Goal: Information Seeking & Learning: Compare options

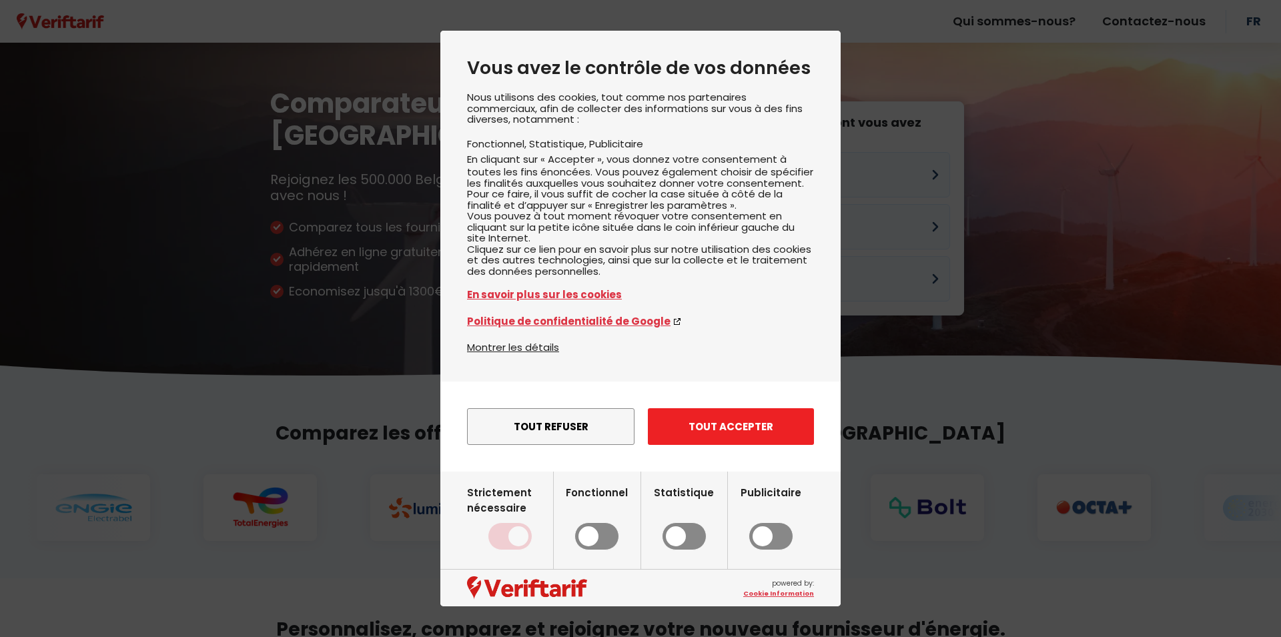
click at [673, 445] on button "Tout accepter" at bounding box center [731, 426] width 166 height 37
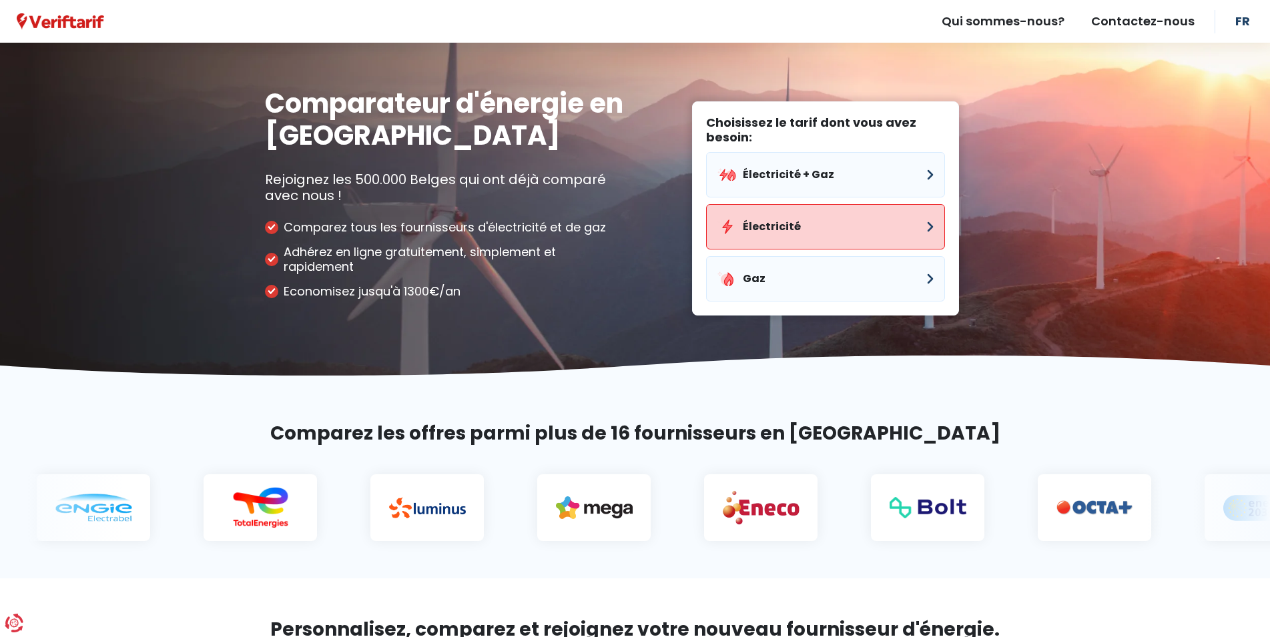
click at [805, 212] on button "Électricité" at bounding box center [825, 226] width 239 height 45
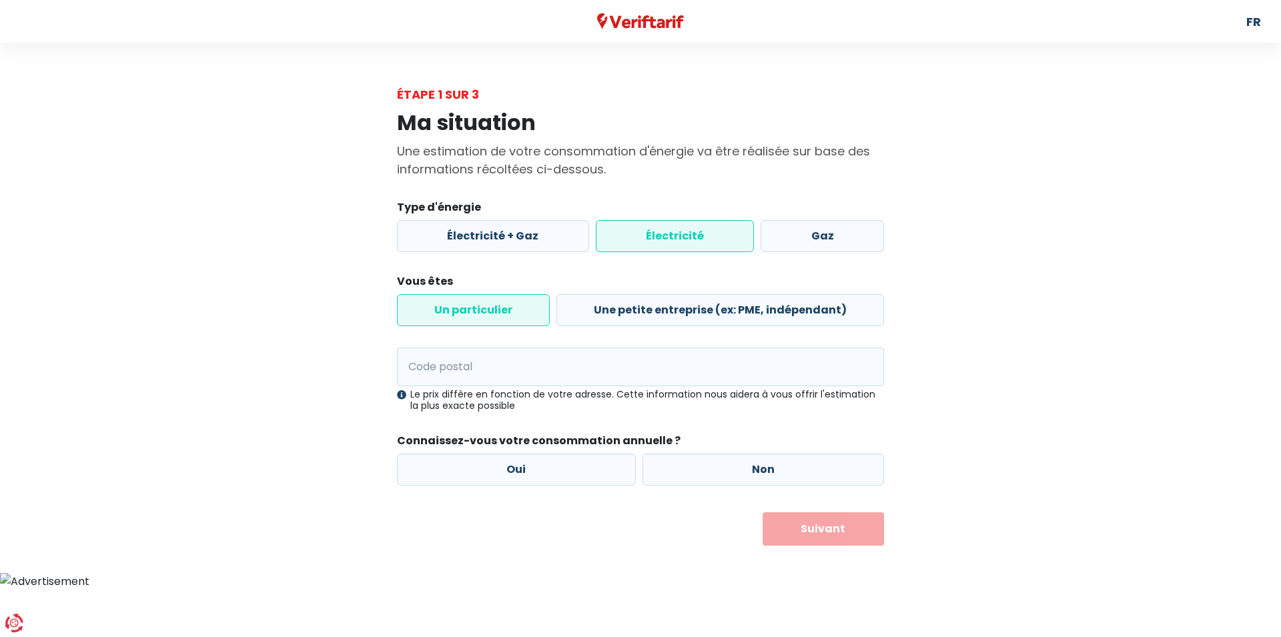
click at [516, 317] on label "Un particulier" at bounding box center [473, 310] width 153 height 32
click at [516, 317] on input "Un particulier" at bounding box center [473, 310] width 153 height 32
click at [527, 370] on input "Code postal" at bounding box center [640, 367] width 487 height 39
type input "4800"
click at [525, 475] on label "Oui" at bounding box center [516, 470] width 239 height 32
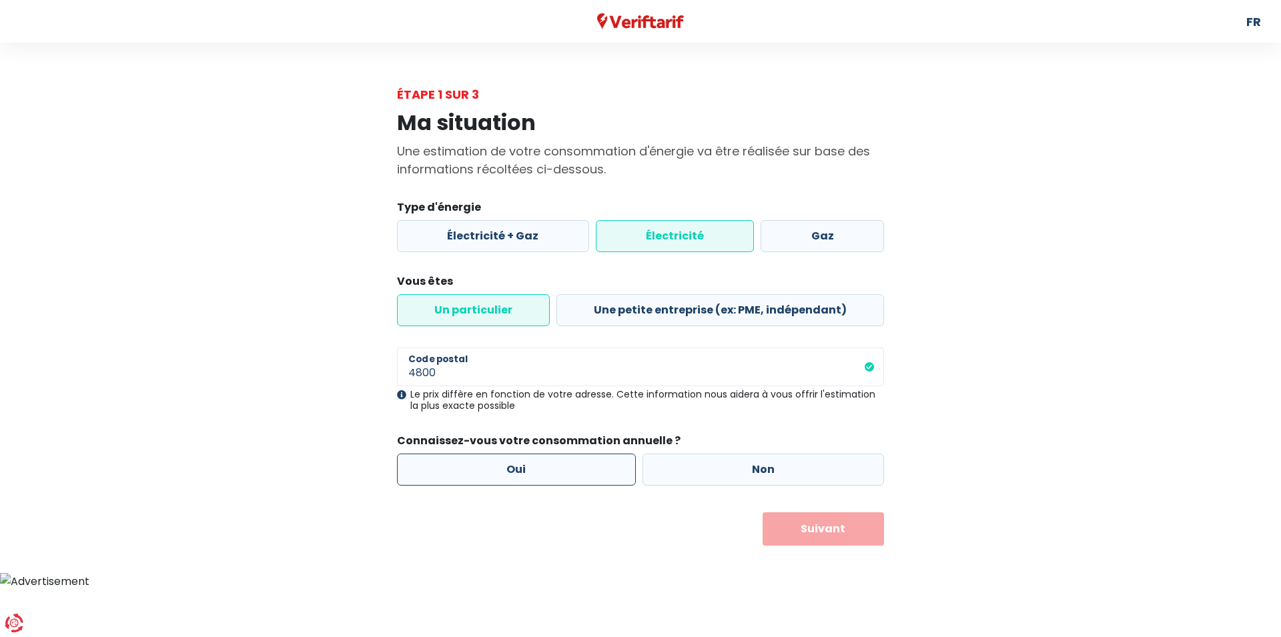
click at [525, 475] on input "Oui" at bounding box center [516, 470] width 239 height 32
radio input "true"
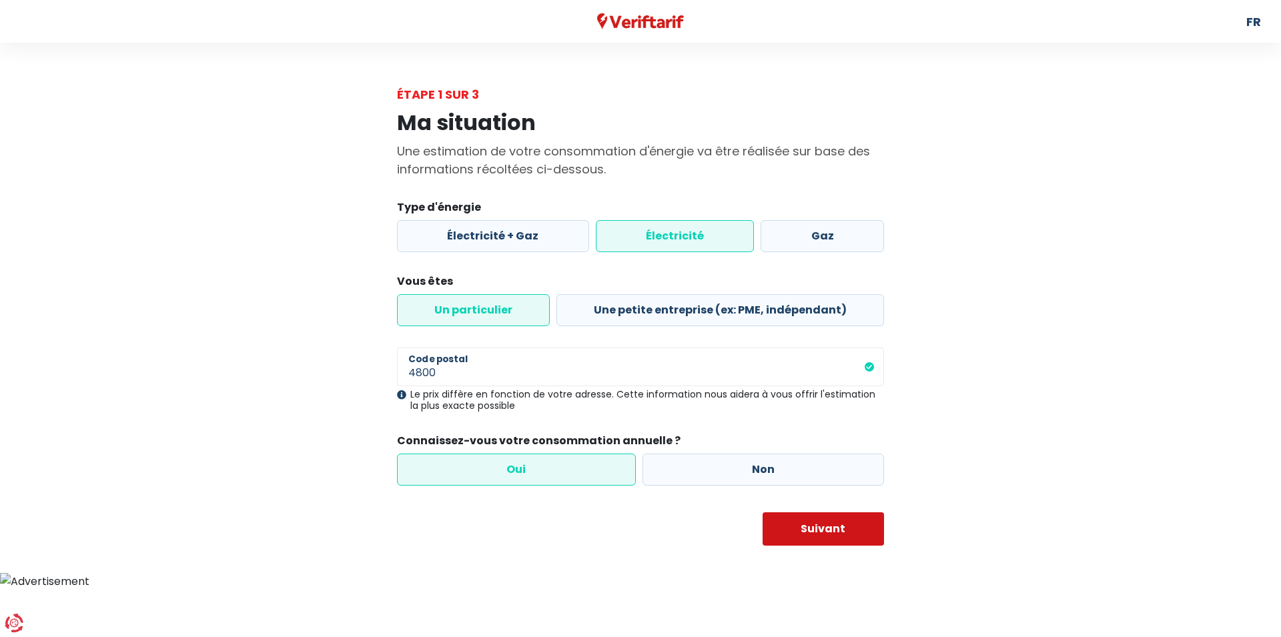
click at [827, 530] on button "Suivant" at bounding box center [824, 529] width 122 height 33
select select
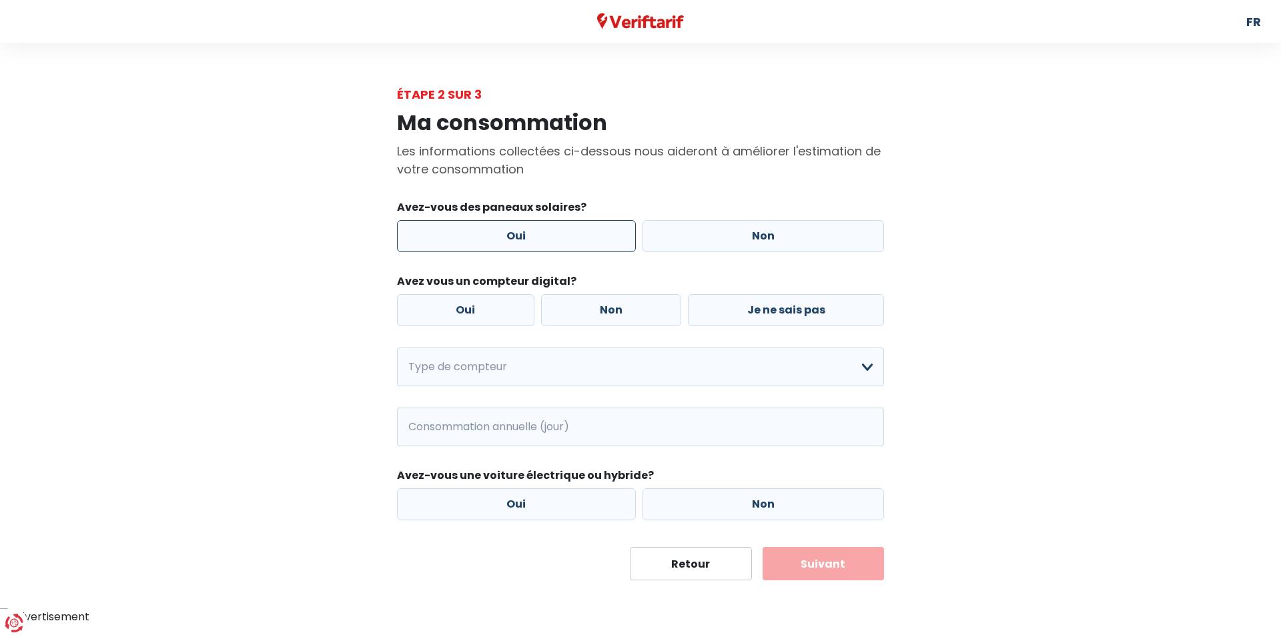
click at [558, 234] on label "Oui" at bounding box center [516, 236] width 239 height 32
click at [558, 234] on input "Oui" at bounding box center [516, 236] width 239 height 32
radio input "true"
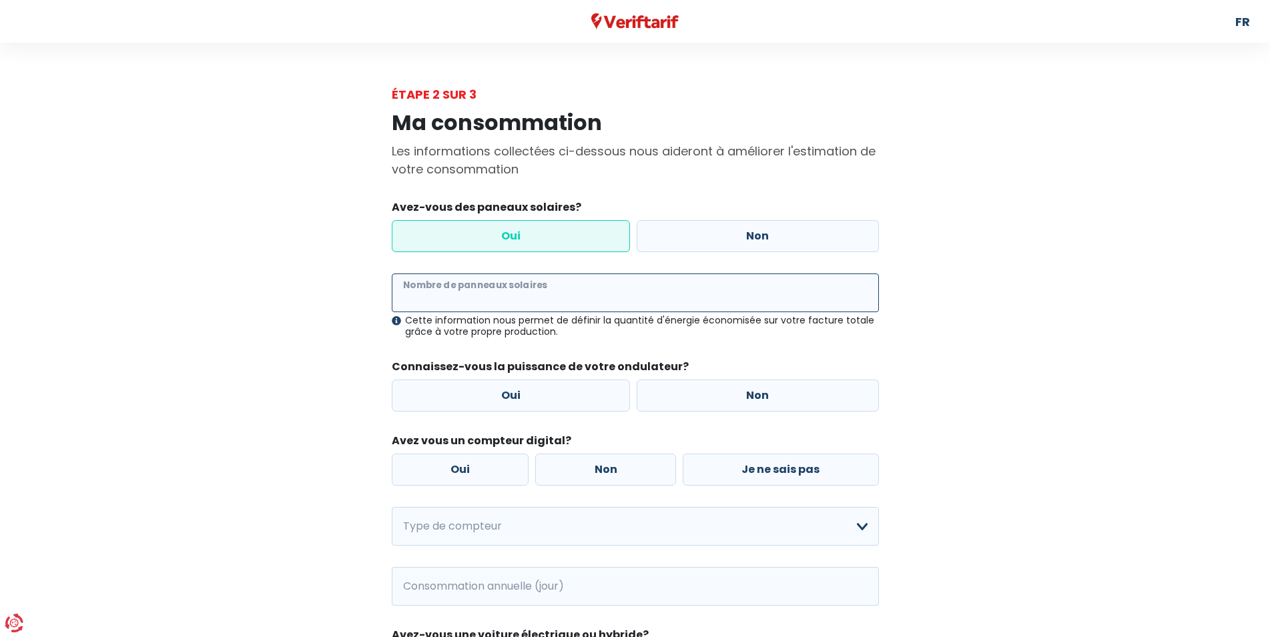
click at [549, 299] on input "Nombre de panneaux solaires" at bounding box center [635, 293] width 487 height 39
type input "14"
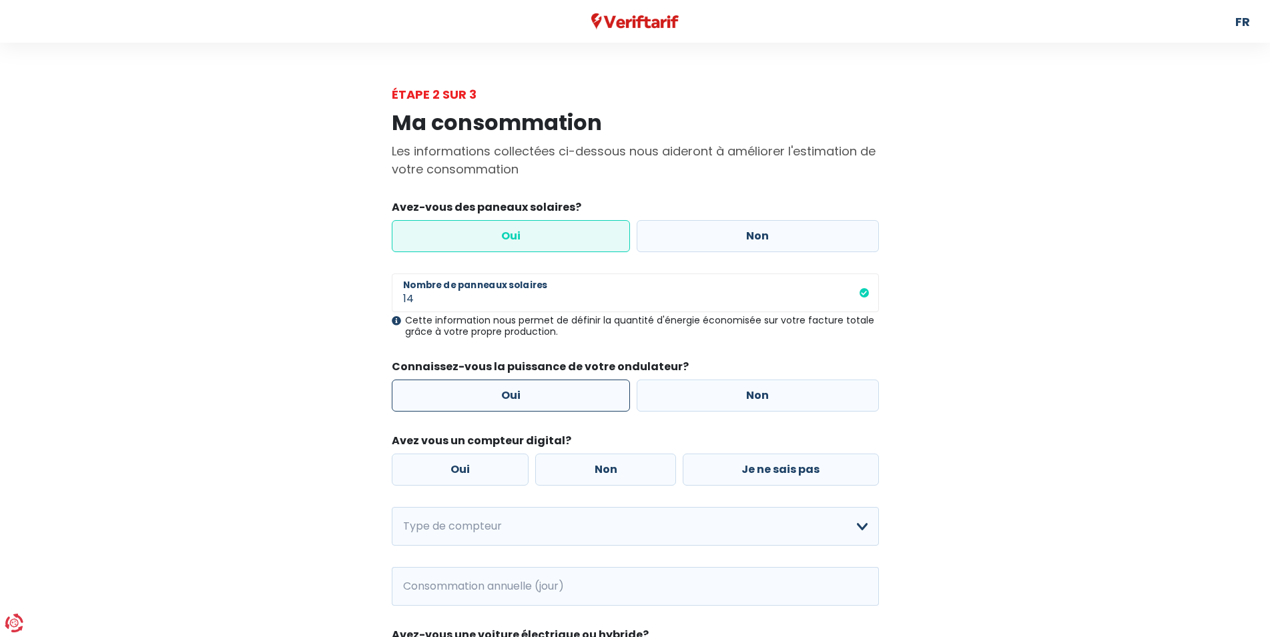
click at [504, 396] on label "Oui" at bounding box center [511, 396] width 239 height 32
click at [504, 396] on input "Oui" at bounding box center [511, 396] width 239 height 32
radio input "true"
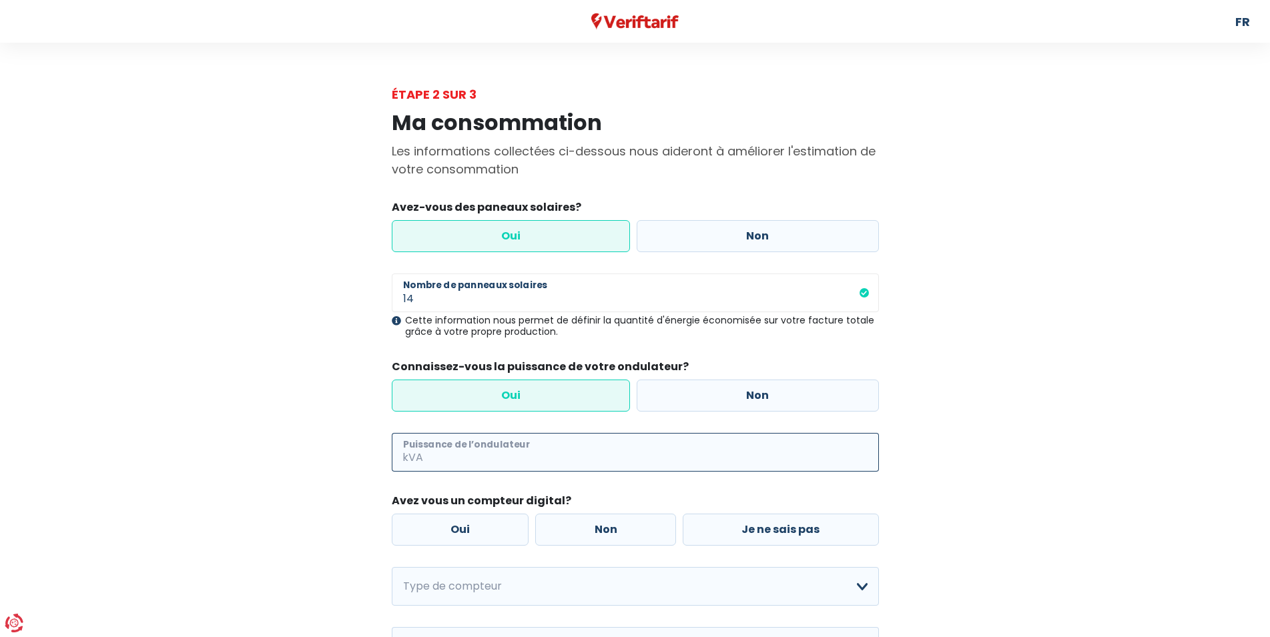
click at [513, 460] on input "Puissance de l’ondulateur" at bounding box center [652, 452] width 453 height 39
click at [432, 456] on input "55" at bounding box center [652, 452] width 453 height 39
click at [451, 457] on input "55" at bounding box center [652, 452] width 453 height 39
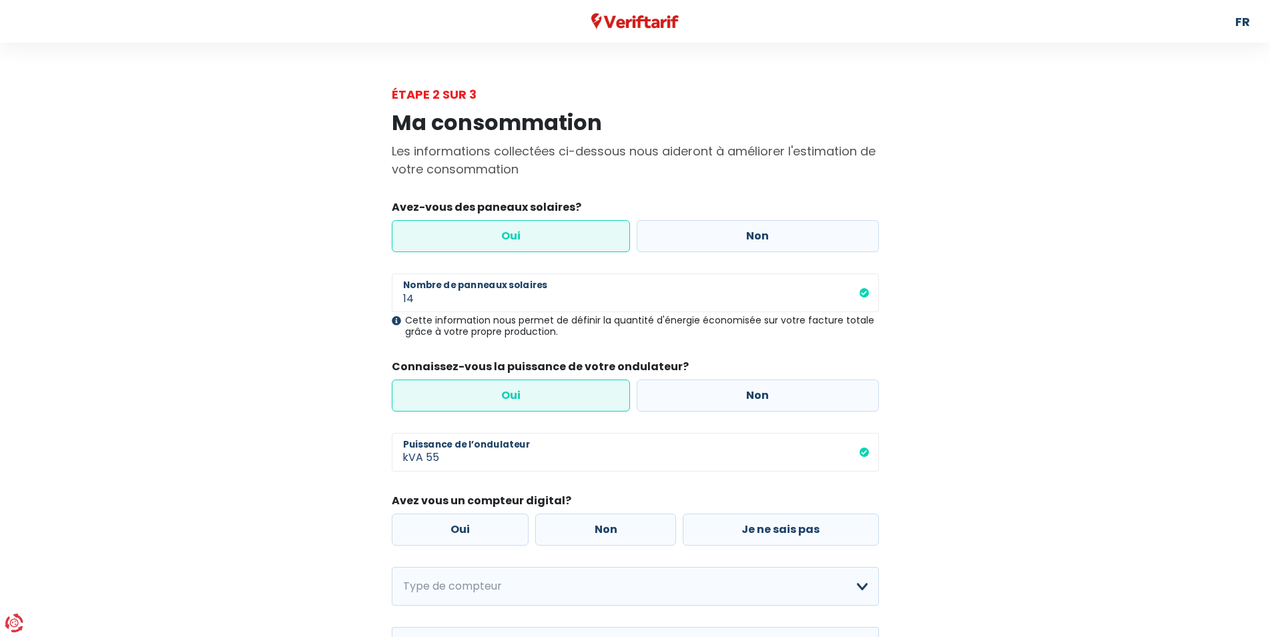
click at [619, 495] on legend "Avez vous un compteur digital?" at bounding box center [635, 503] width 487 height 21
click at [483, 461] on input "55" at bounding box center [652, 452] width 453 height 39
type input "5"
click at [290, 541] on div "Ma consommation Les informations collectées ci-dessous nous aideront à améliore…" at bounding box center [635, 451] width 761 height 697
click at [621, 532] on label "Non" at bounding box center [605, 530] width 141 height 32
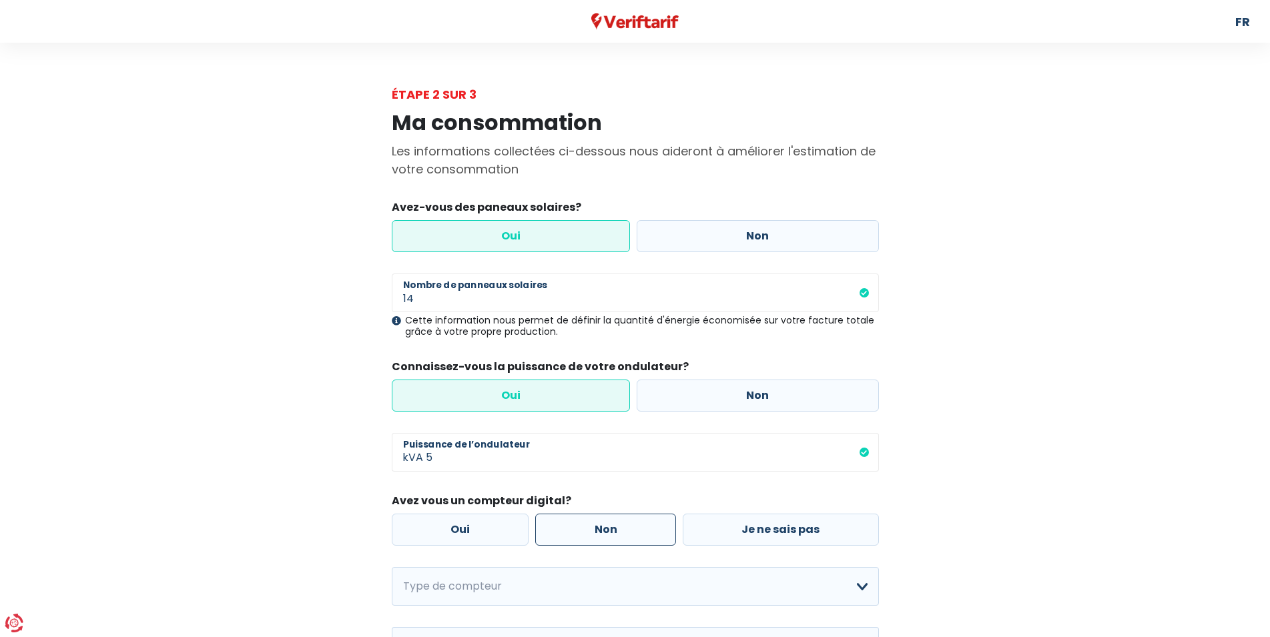
click at [621, 532] on input "Non" at bounding box center [605, 530] width 141 height 32
radio input "true"
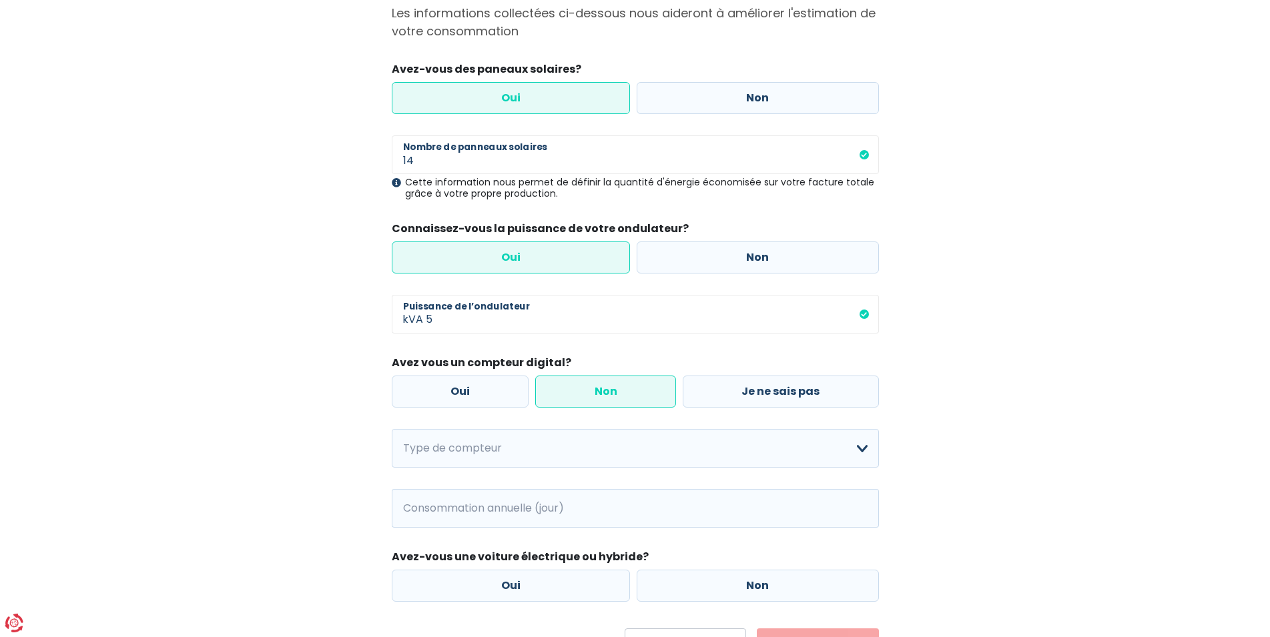
scroll to position [170, 0]
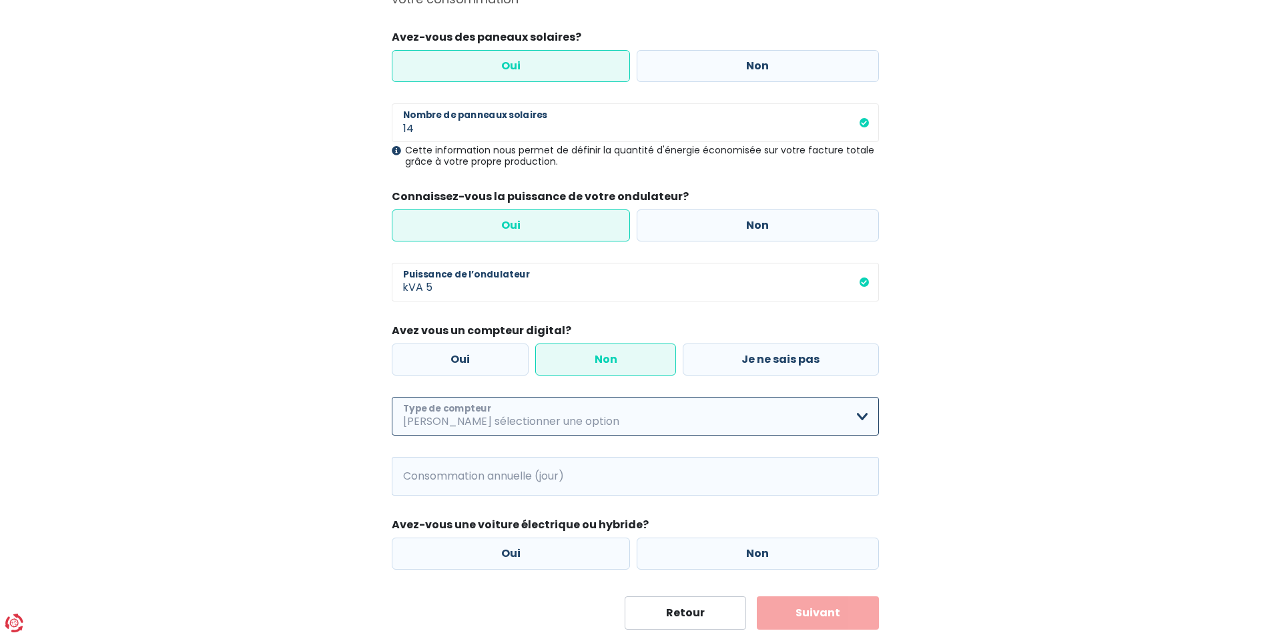
click at [392, 397] on select "Mono-horaire Bi-horaire Mono-horaire + exclusif nuit Bi-horaire + exclusif nuit…" at bounding box center [635, 416] width 487 height 39
click option "Bi-horaire" at bounding box center [0, 0] width 0 height 0
select select "day_night_bi_hourly"
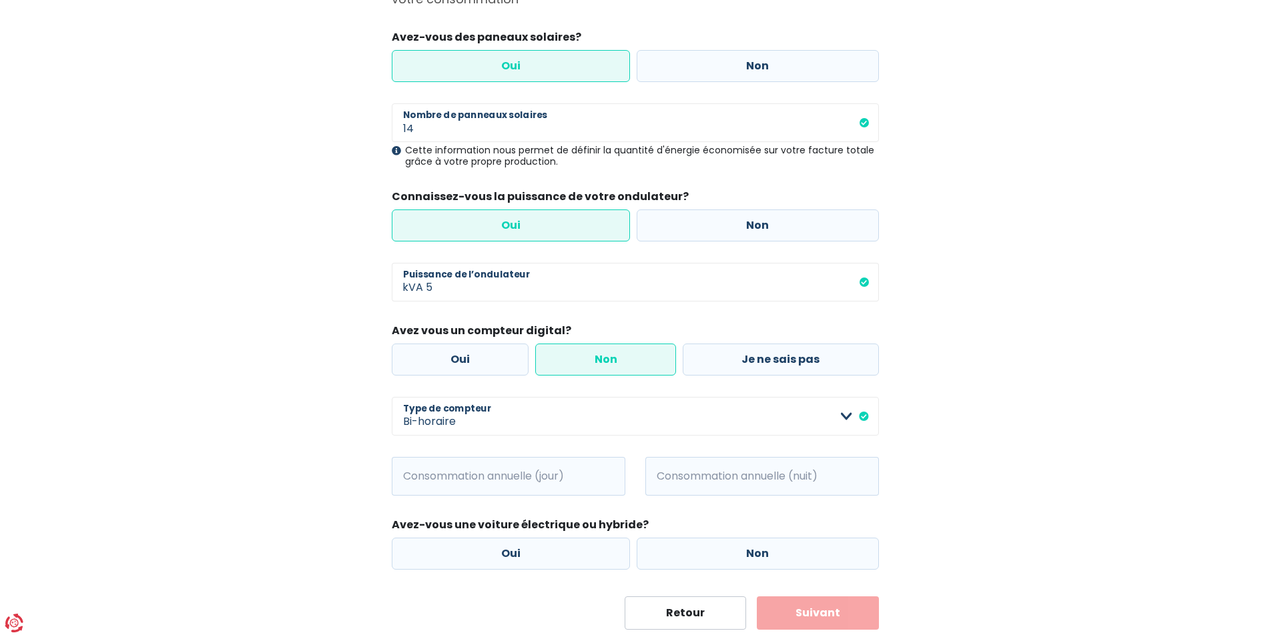
click at [351, 441] on div "Ma consommation Les informations collectées ci-dessous nous aideront à améliore…" at bounding box center [635, 281] width 761 height 697
click at [509, 482] on input "Consommation annuelle (jour)" at bounding box center [526, 476] width 197 height 39
type input "0"
click at [715, 475] on input "Consommation annuelle (nuit)" at bounding box center [780, 476] width 197 height 39
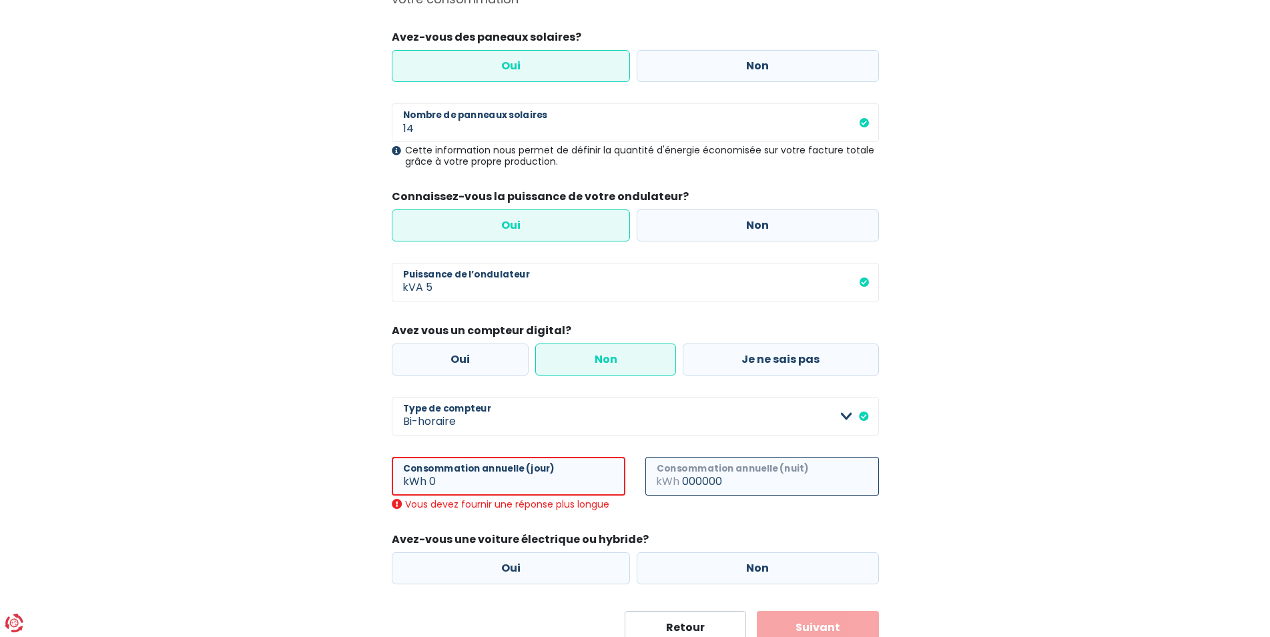
type input "000000"
click at [456, 488] on input "0" at bounding box center [527, 476] width 196 height 39
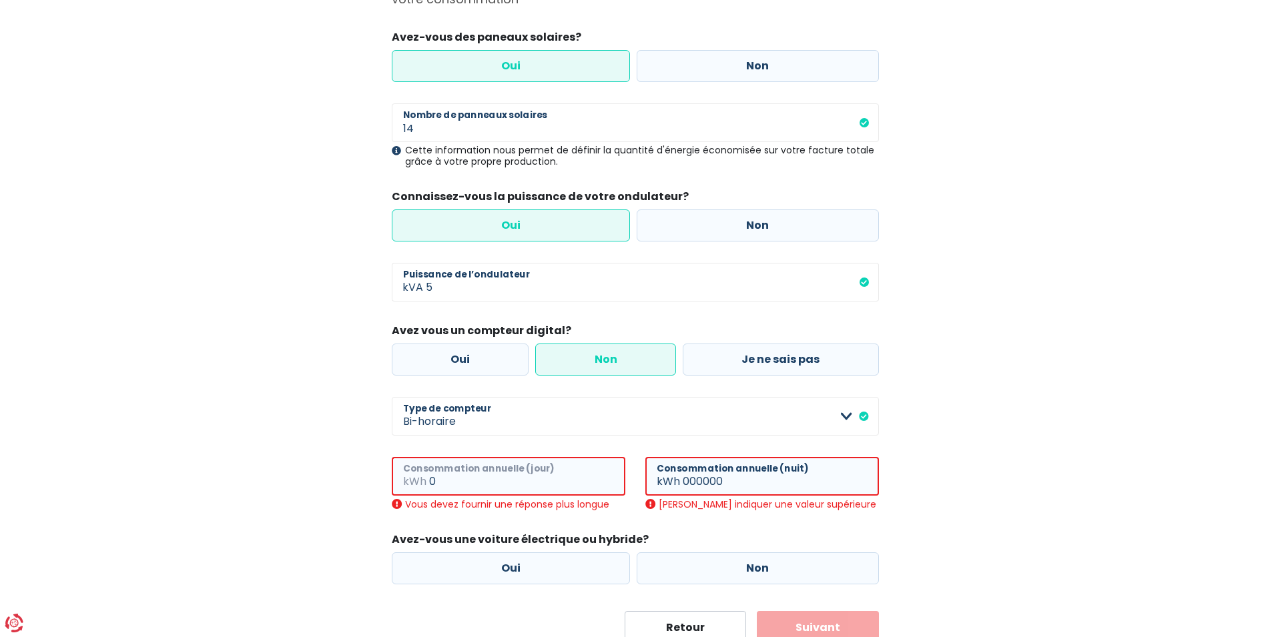
drag, startPoint x: 456, startPoint y: 488, endPoint x: 386, endPoint y: 481, distance: 70.5
click at [429, 481] on input "0" at bounding box center [527, 476] width 196 height 39
type input "1"
drag, startPoint x: 668, startPoint y: 479, endPoint x: 643, endPoint y: 479, distance: 24.7
click at [683, 479] on input "000000" at bounding box center [781, 476] width 196 height 39
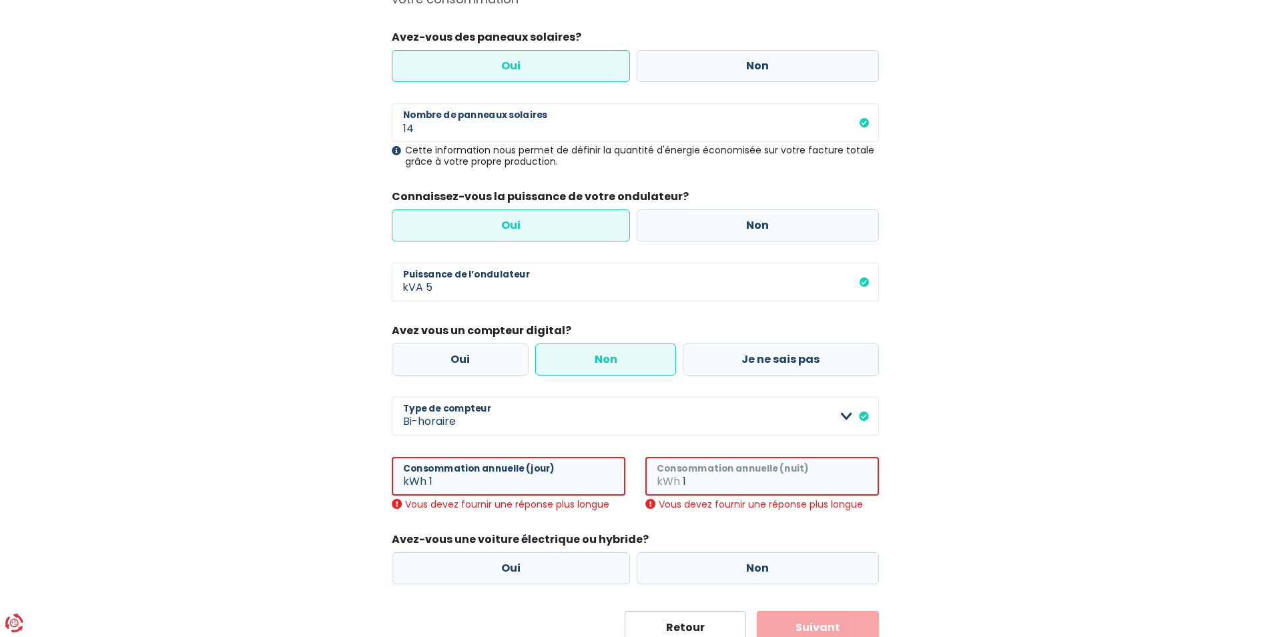
type input "1"
click at [320, 493] on div "Ma consommation Les informations collectées ci-dessous nous aideront à améliore…" at bounding box center [635, 288] width 761 height 711
click at [770, 487] on input "1" at bounding box center [781, 476] width 196 height 39
click at [449, 482] on input "1" at bounding box center [527, 476] width 196 height 39
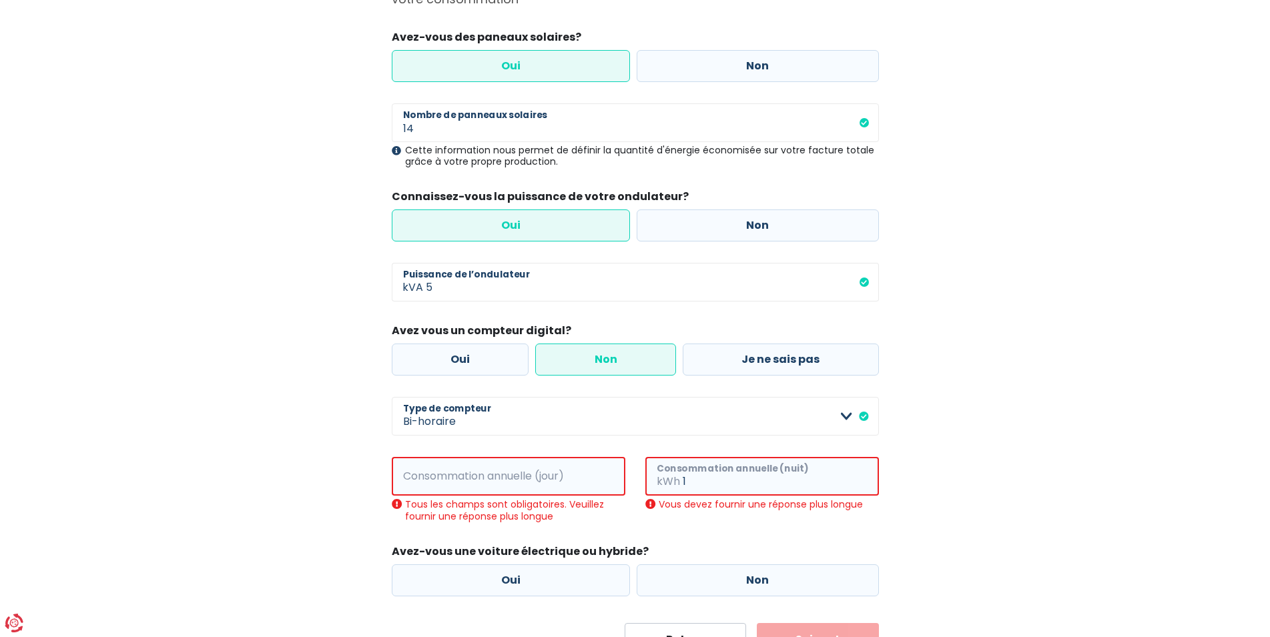
click at [701, 480] on input "1" at bounding box center [781, 476] width 196 height 39
click at [531, 473] on input "Consommation annuelle (jour)" at bounding box center [527, 476] width 196 height 39
type input "1"
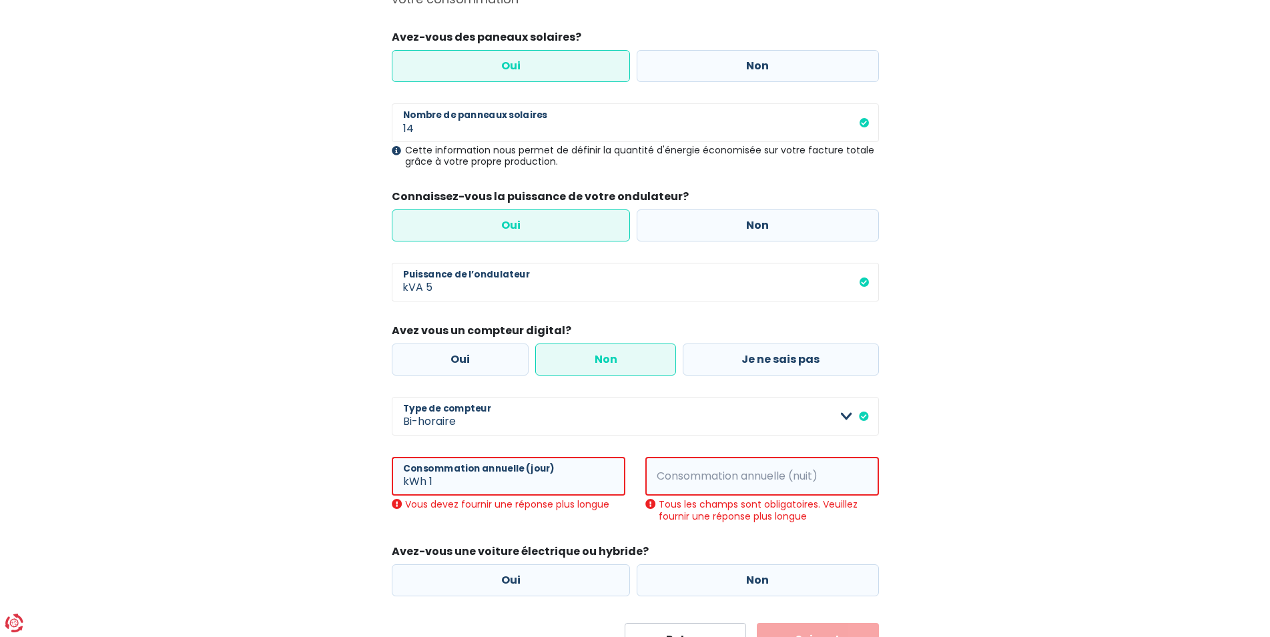
click at [677, 478] on span "kWh" at bounding box center [663, 476] width 37 height 39
click at [711, 475] on input "Consommation annuelle (nuit)" at bounding box center [781, 476] width 196 height 39
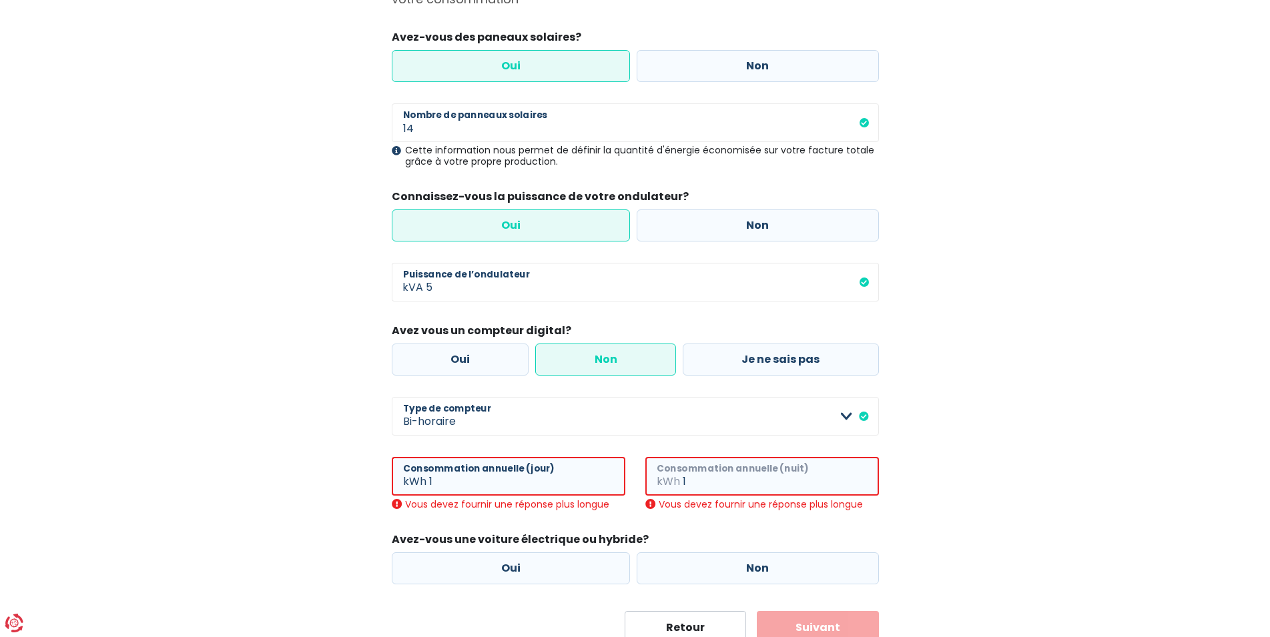
type input "1"
click at [902, 507] on div "Ma consommation Les informations collectées ci-dessous nous aideront à améliore…" at bounding box center [635, 288] width 761 height 711
click at [934, 526] on div "Ma consommation Les informations collectées ci-dessous nous aideront à améliore…" at bounding box center [635, 288] width 761 height 711
click at [599, 573] on label "Oui" at bounding box center [511, 569] width 239 height 32
click at [599, 573] on input "Oui" at bounding box center [511, 569] width 239 height 32
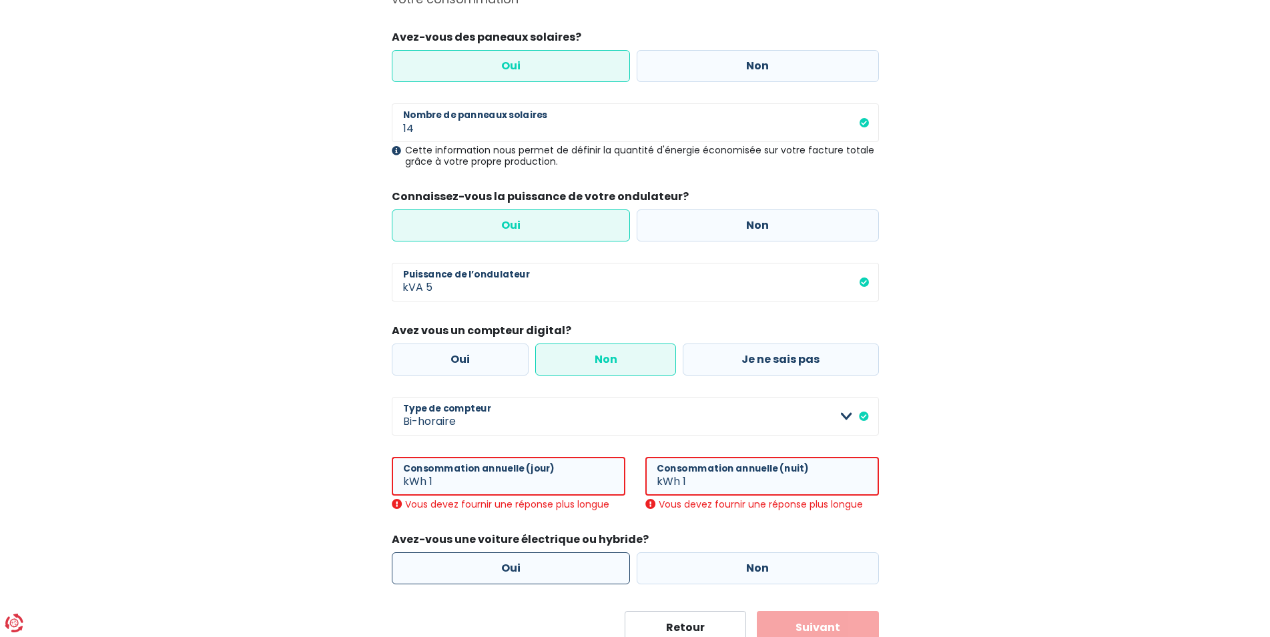
radio input "true"
click at [735, 571] on label "Non" at bounding box center [758, 569] width 242 height 32
click at [735, 571] on input "Non" at bounding box center [758, 569] width 242 height 32
radio input "true"
radio input "false"
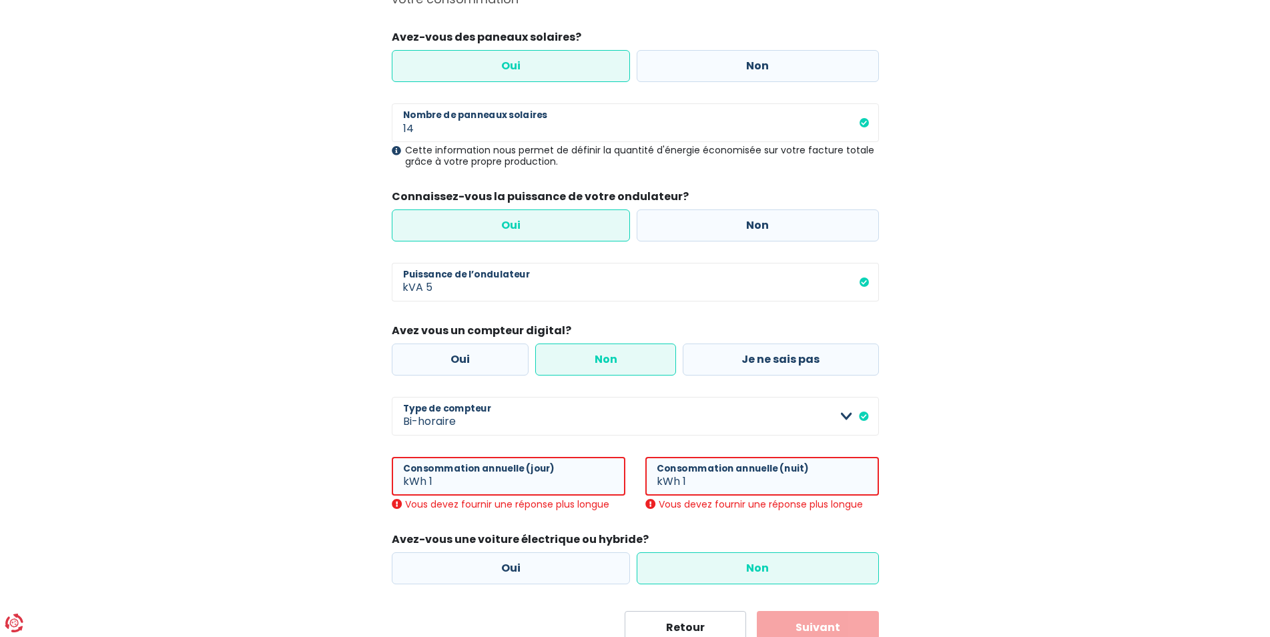
scroll to position [221, 0]
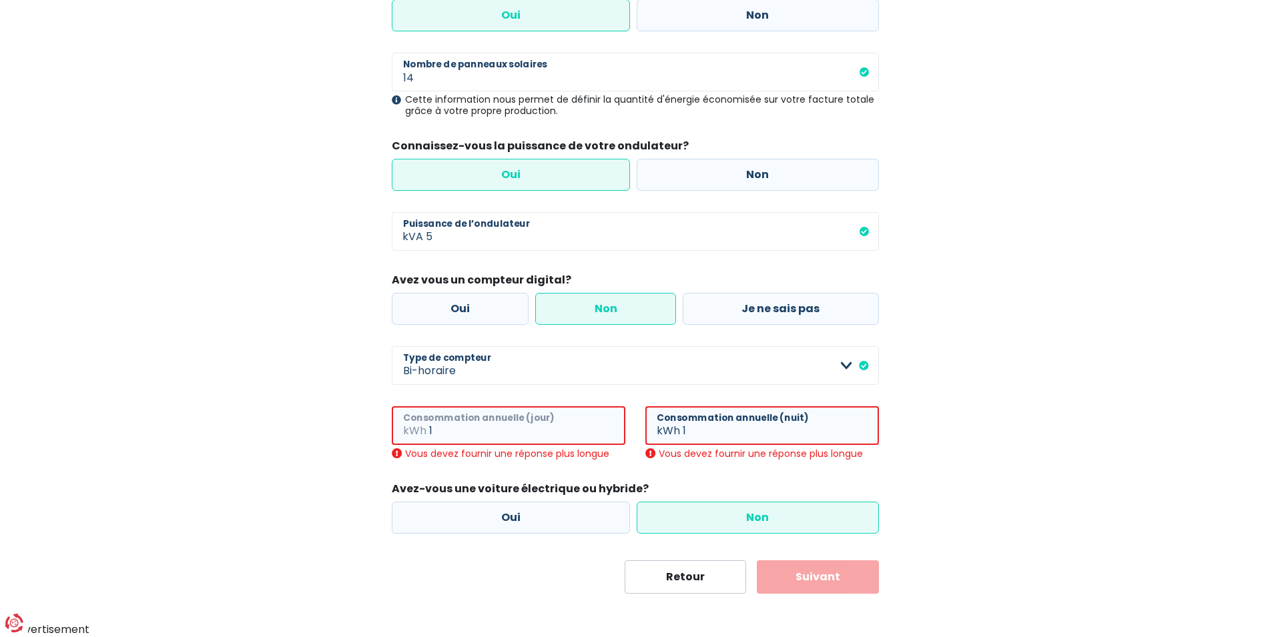
click at [450, 429] on input "1" at bounding box center [527, 425] width 196 height 39
type input "1000"
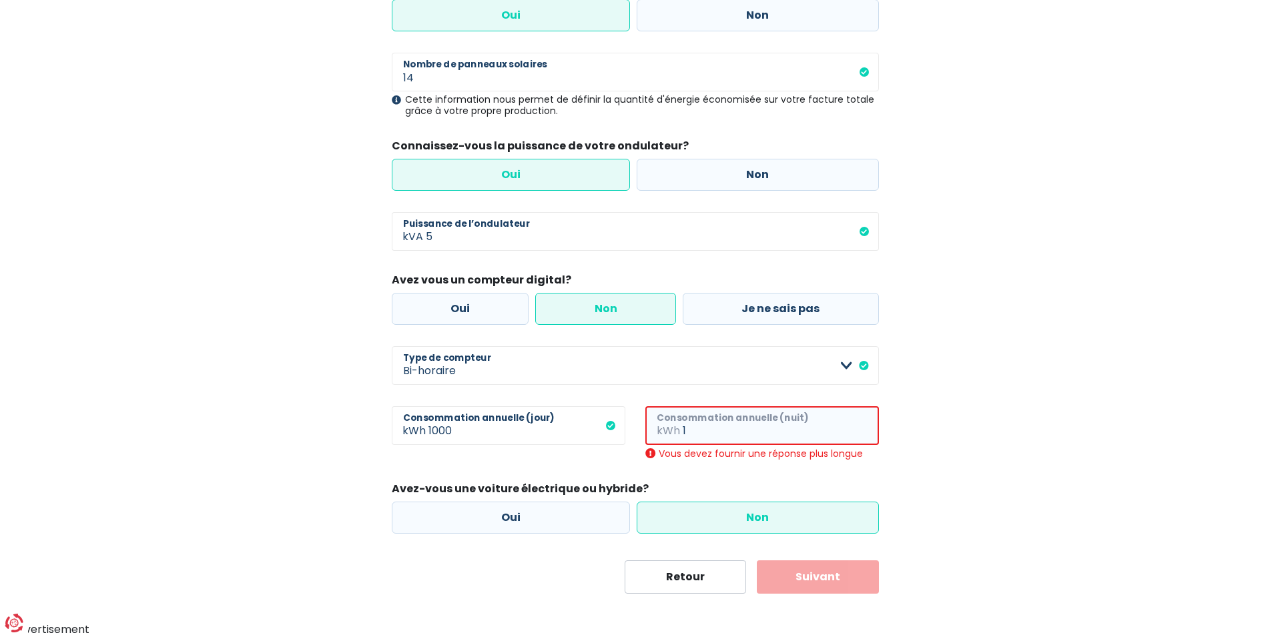
click at [739, 428] on input "1" at bounding box center [781, 425] width 196 height 39
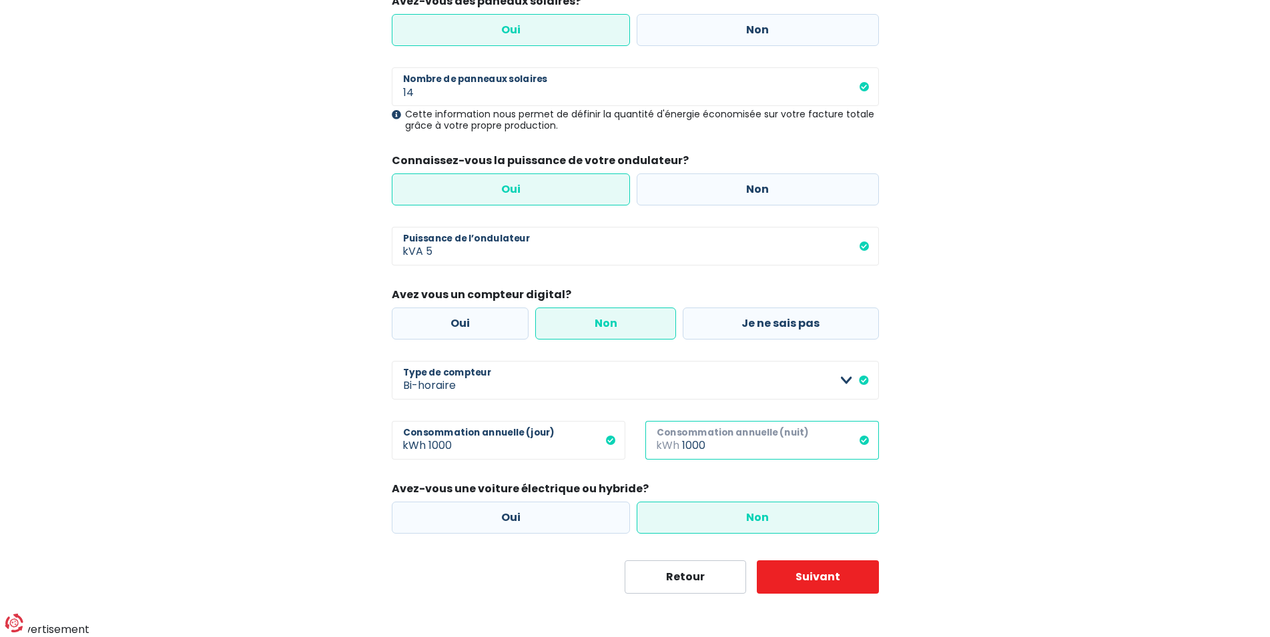
type input "1000"
click at [511, 446] on input "1000" at bounding box center [526, 440] width 197 height 39
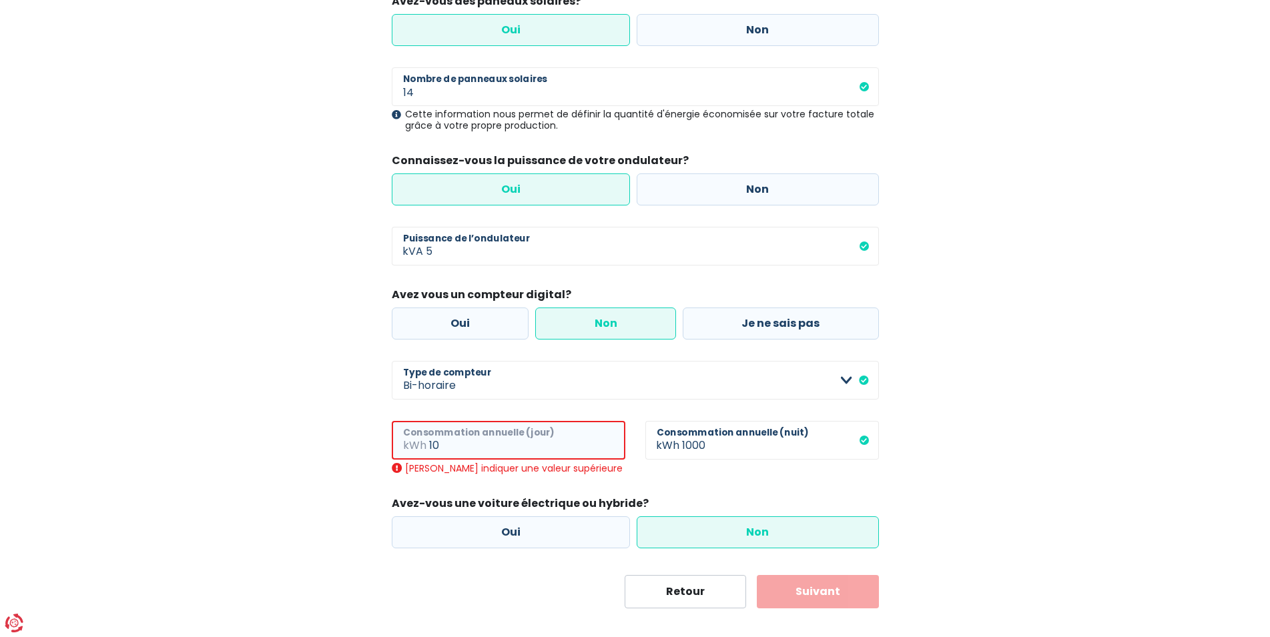
type input "1"
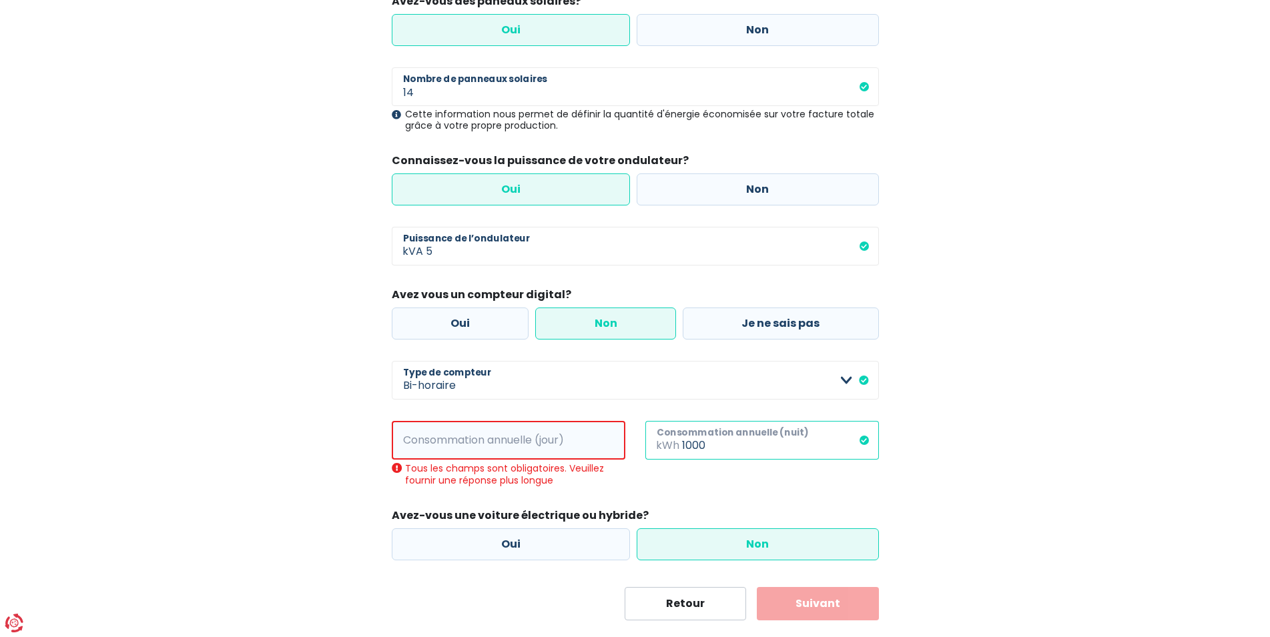
click at [717, 448] on input "1000" at bounding box center [780, 440] width 197 height 39
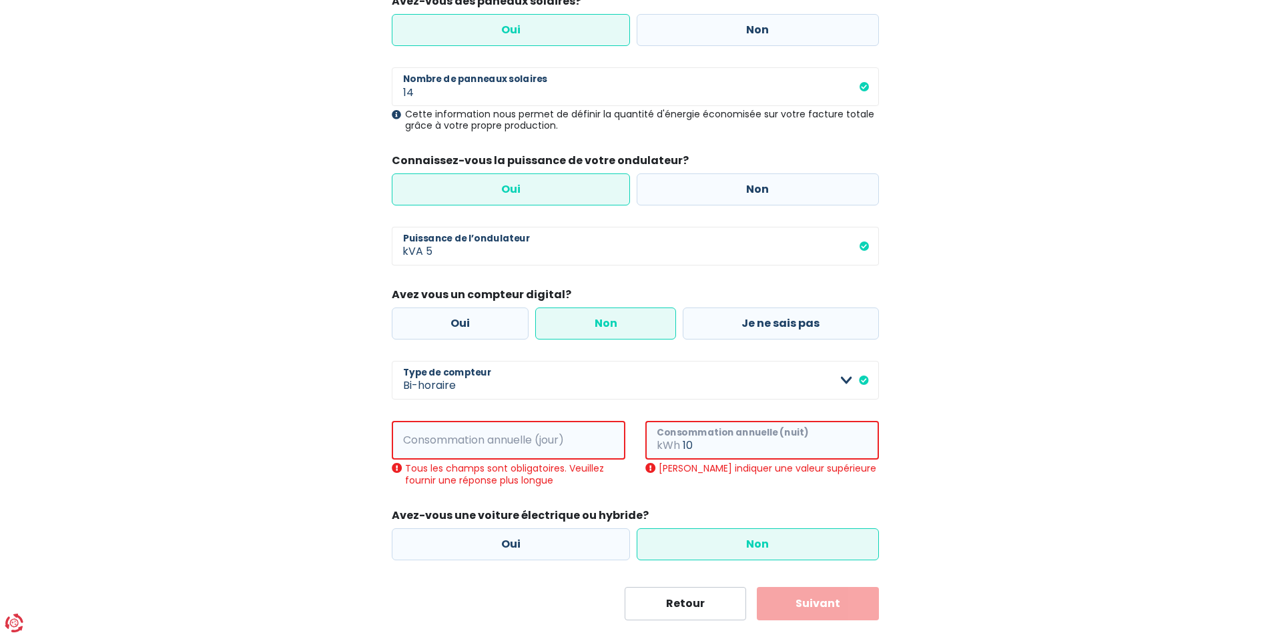
type input "1"
click at [304, 426] on div "Ma consommation Les informations collectées ci-dessous nous aideront à améliore…" at bounding box center [635, 258] width 761 height 723
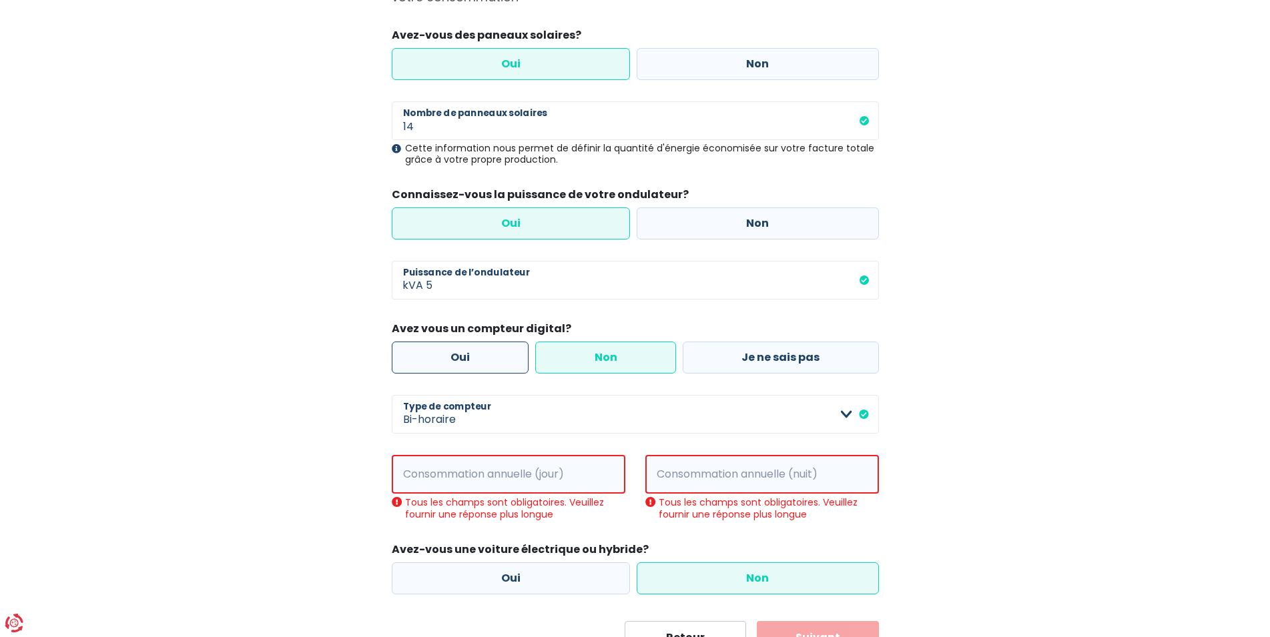
click at [495, 353] on label "Oui" at bounding box center [460, 358] width 137 height 32
click at [495, 353] on input "Oui" at bounding box center [460, 358] width 137 height 32
radio input "true"
click at [573, 359] on label "Non" at bounding box center [605, 358] width 141 height 32
click at [573, 359] on input "Non" at bounding box center [605, 358] width 141 height 32
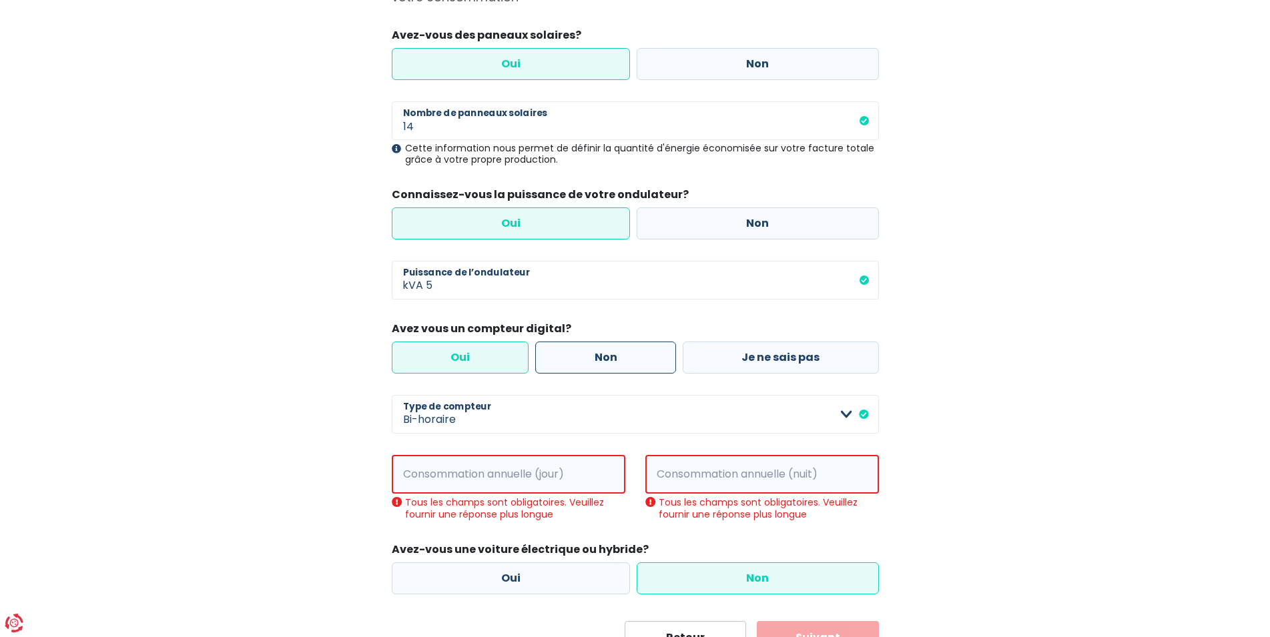
radio input "true"
radio input "false"
click at [754, 361] on label "Je ne sais pas" at bounding box center [781, 358] width 196 height 32
click at [754, 361] on input "Je ne sais pas" at bounding box center [781, 358] width 196 height 32
radio input "true"
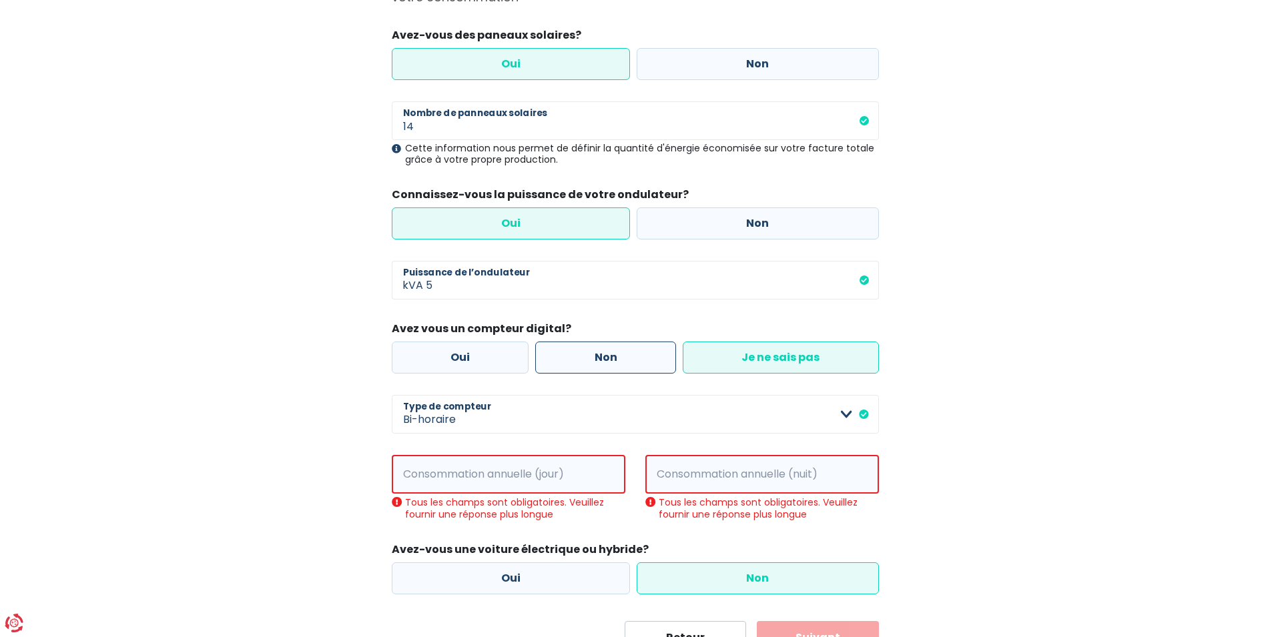
click at [597, 358] on label "Non" at bounding box center [605, 358] width 141 height 32
click at [597, 358] on input "Non" at bounding box center [605, 358] width 141 height 32
radio input "true"
radio input "false"
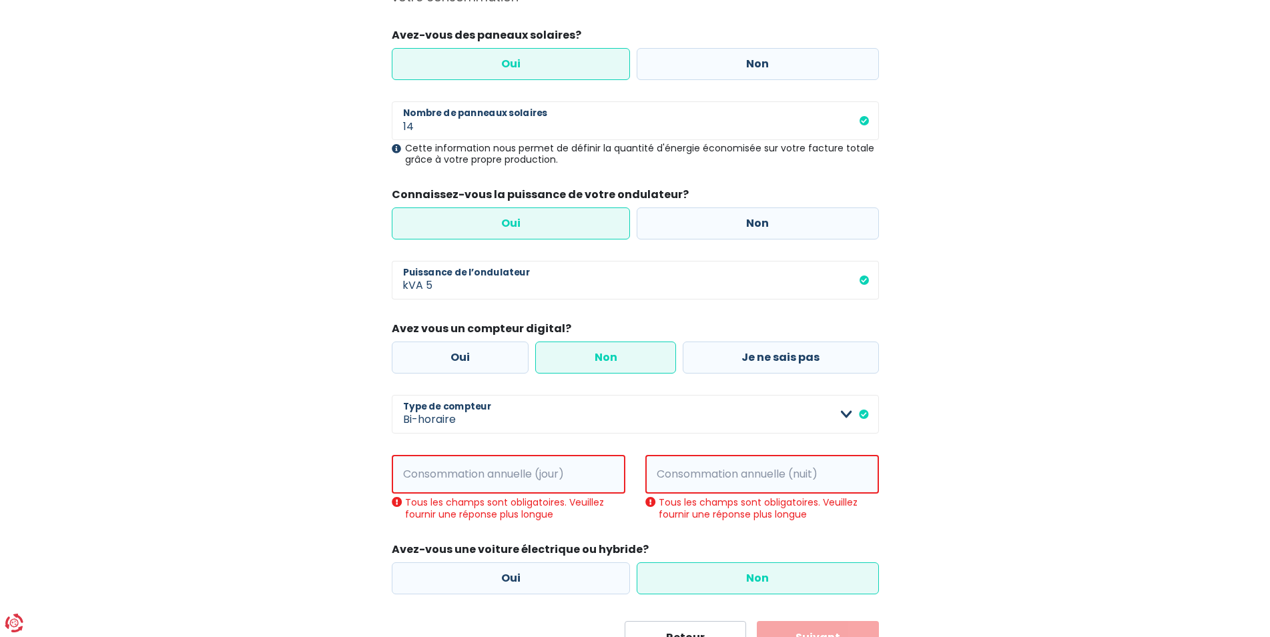
click at [1079, 503] on main "Étape 2 sur 3 Ma consommation Les informations collectées ci-dessous nous aider…" at bounding box center [635, 283] width 1270 height 741
click at [595, 476] on input "Consommation annuelle (jour)" at bounding box center [527, 474] width 196 height 39
type input "9"
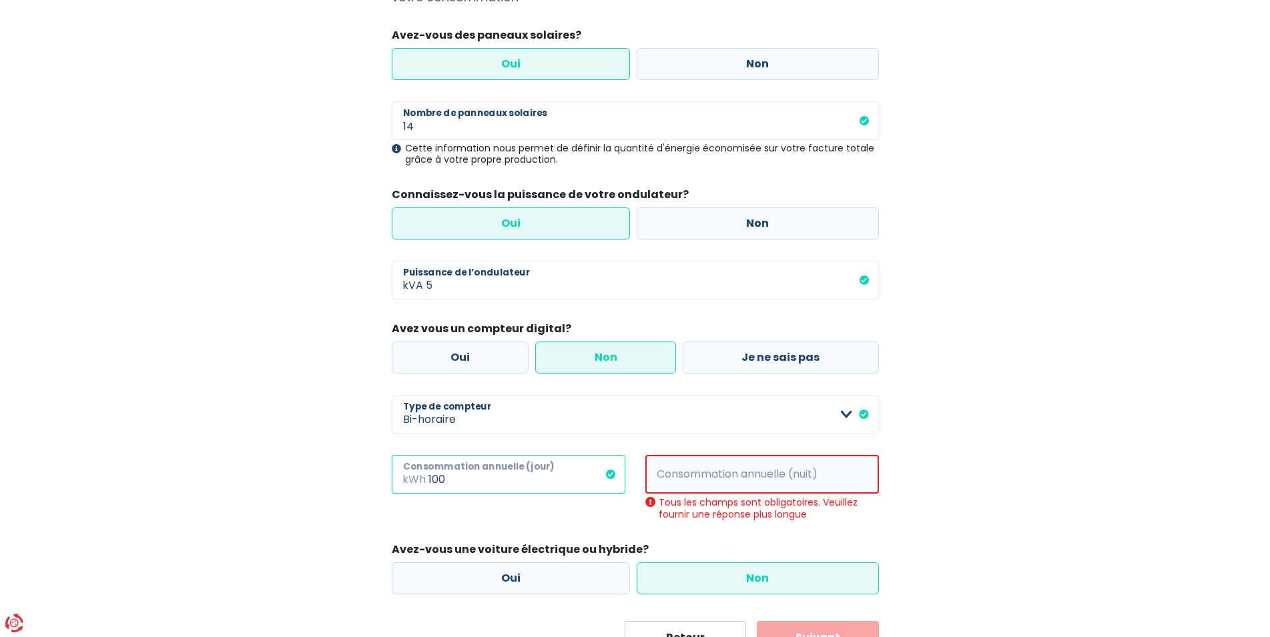
type input "100"
click at [683, 475] on input "Consommation annuelle (nuit)" at bounding box center [781, 474] width 196 height 39
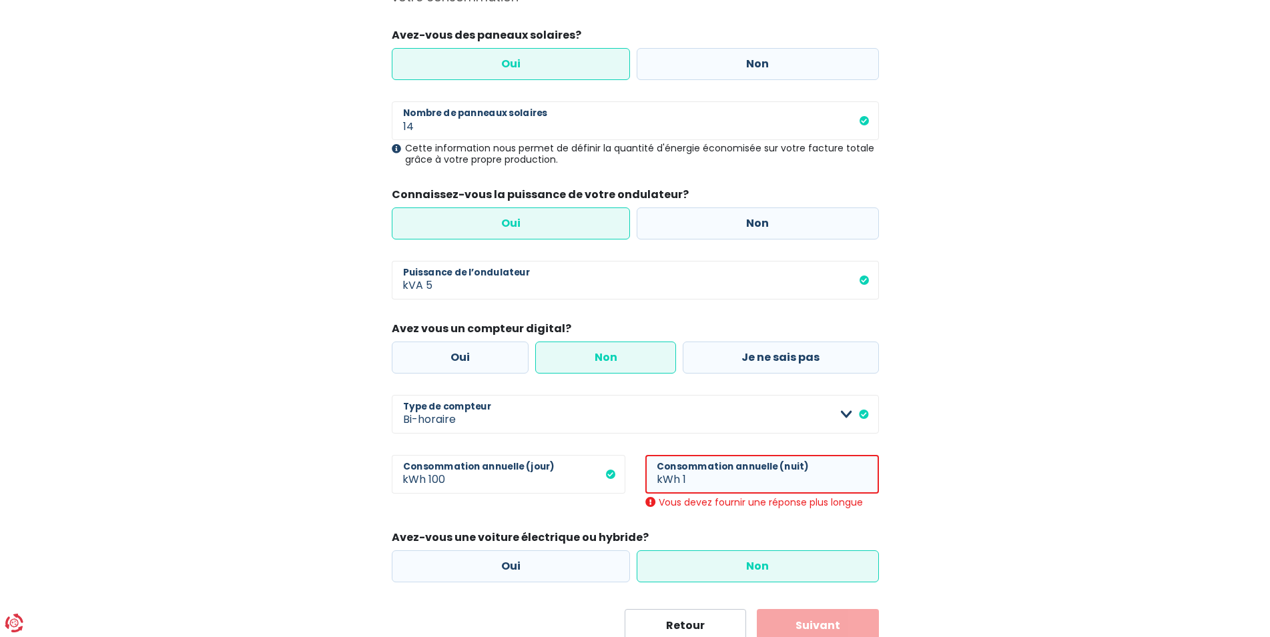
click at [681, 475] on span "kWh" at bounding box center [663, 474] width 37 height 39
click at [726, 482] on input "1" at bounding box center [781, 474] width 196 height 39
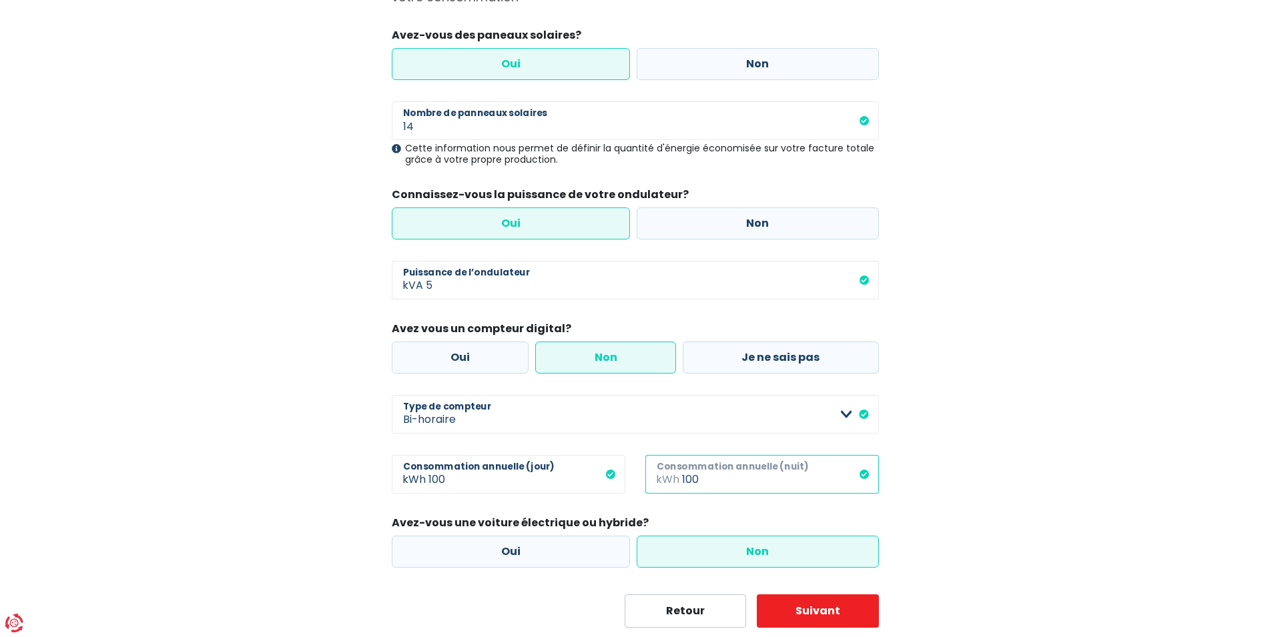
type input "100"
drag, startPoint x: 697, startPoint y: 552, endPoint x: 703, endPoint y: 578, distance: 26.6
click at [698, 553] on label "Non" at bounding box center [758, 552] width 242 height 32
click at [698, 553] on input "Non" at bounding box center [758, 552] width 242 height 32
click at [796, 609] on button "Suivant" at bounding box center [818, 611] width 122 height 33
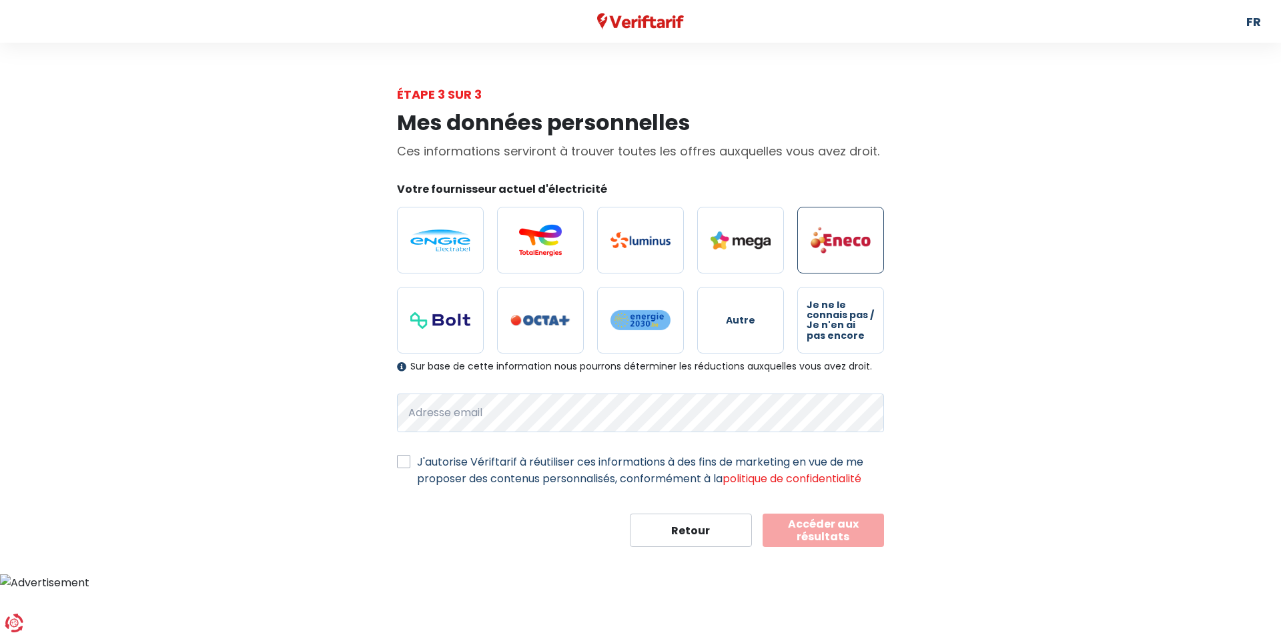
click at [826, 231] on img at bounding box center [841, 240] width 60 height 28
click at [826, 231] on input "radio" at bounding box center [841, 240] width 87 height 67
radio input "true"
click at [396, 460] on div "Mes données personnelles Ces informations serviront à trouver toutes les offres…" at bounding box center [640, 325] width 507 height 444
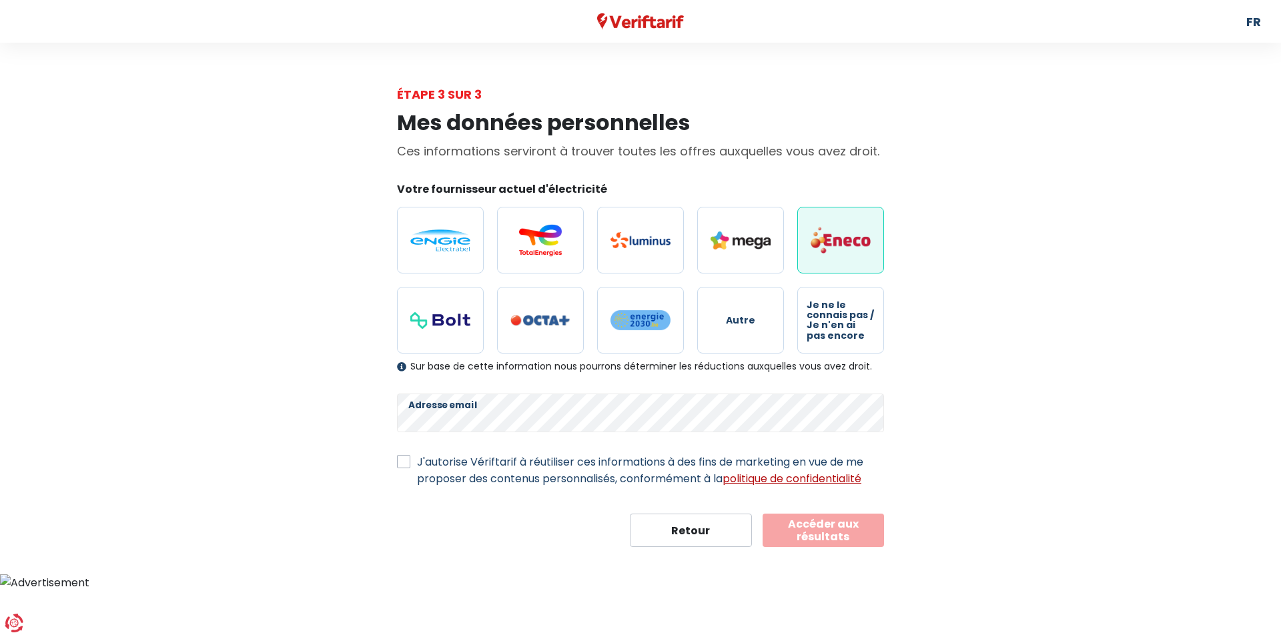
click at [778, 475] on link "politique de confidentialité" at bounding box center [792, 478] width 139 height 15
click at [788, 537] on button "Accéder aux résultats" at bounding box center [824, 530] width 122 height 33
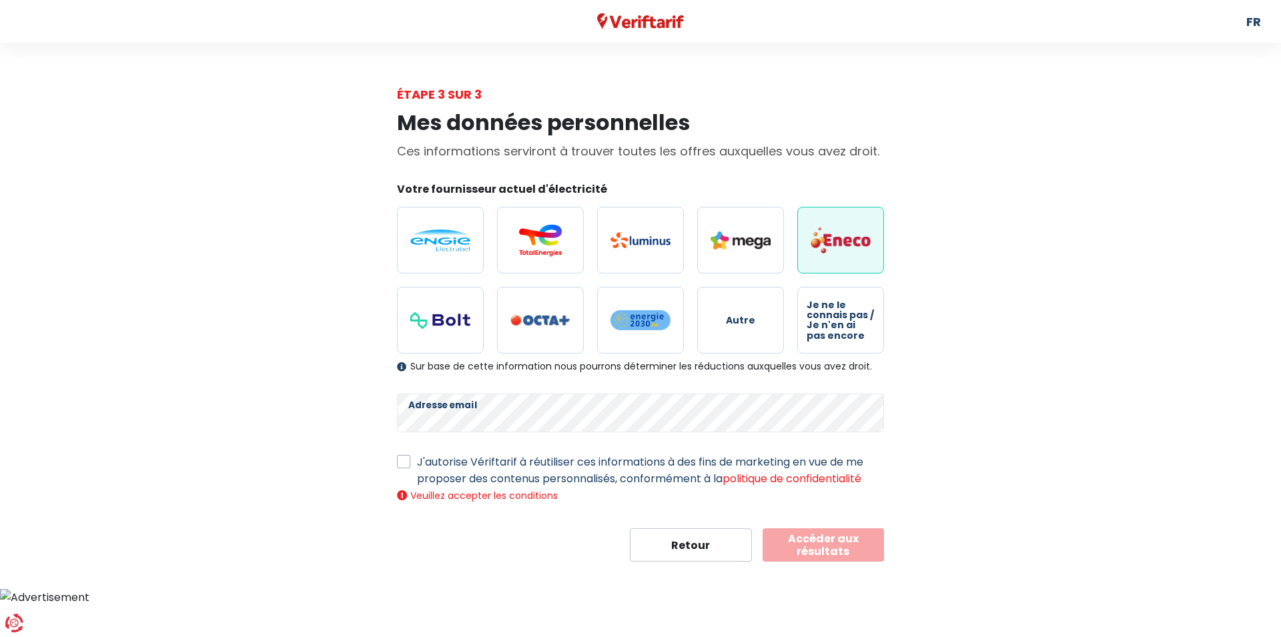
click at [417, 459] on label "J'autorise Vériftarif à réutiliser ces informations à des fins de marketing en …" at bounding box center [650, 470] width 467 height 33
click at [402, 459] on input "J'autorise Vériftarif à réutiliser ces informations à des fins de marketing en …" at bounding box center [403, 460] width 13 height 13
checkbox input "true"
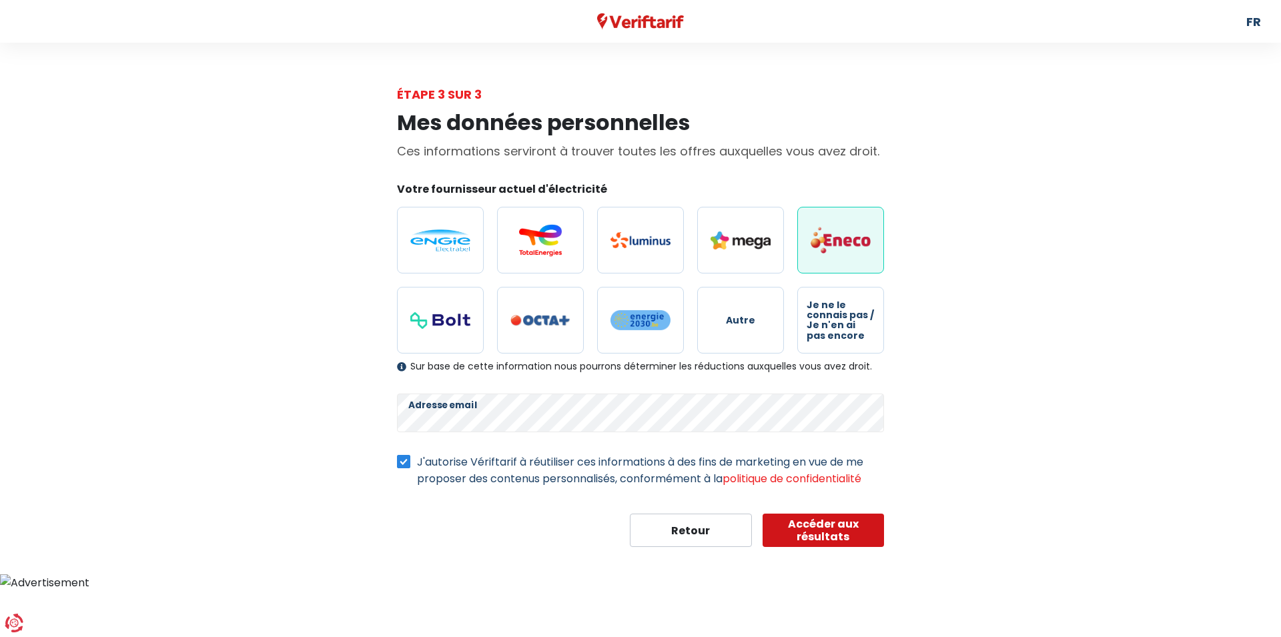
click at [818, 523] on button "Accéder aux résultats" at bounding box center [824, 530] width 122 height 33
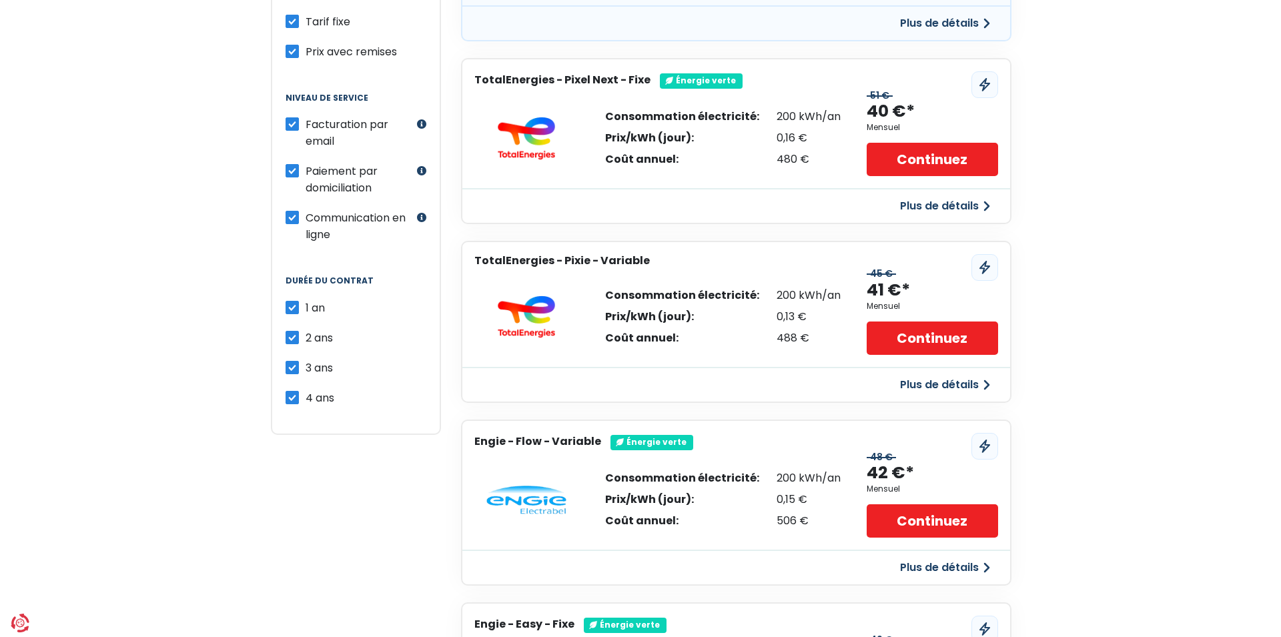
scroll to position [442, 0]
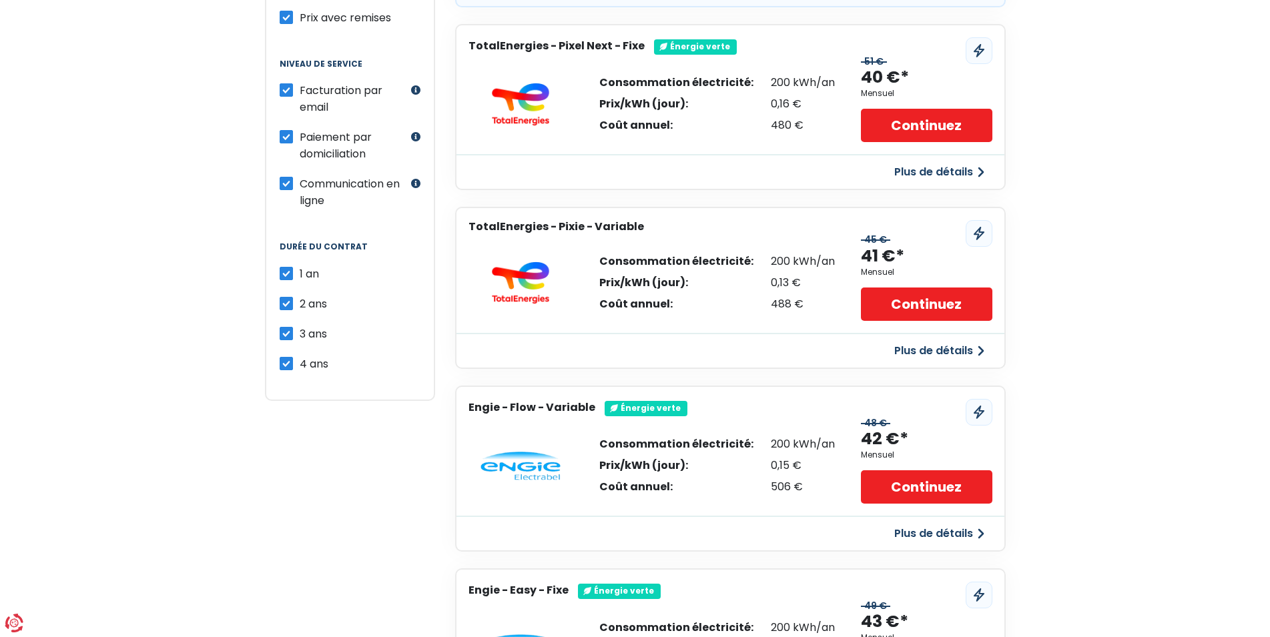
click at [906, 531] on button "Plus de détails" at bounding box center [939, 534] width 106 height 24
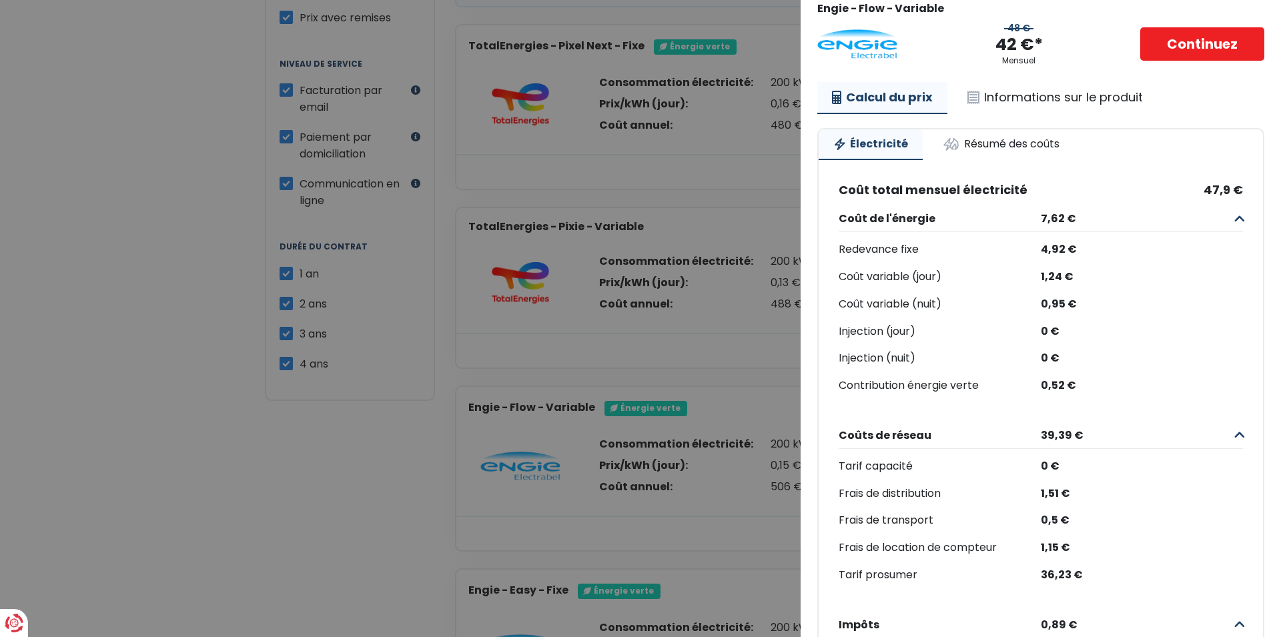
scroll to position [0, 0]
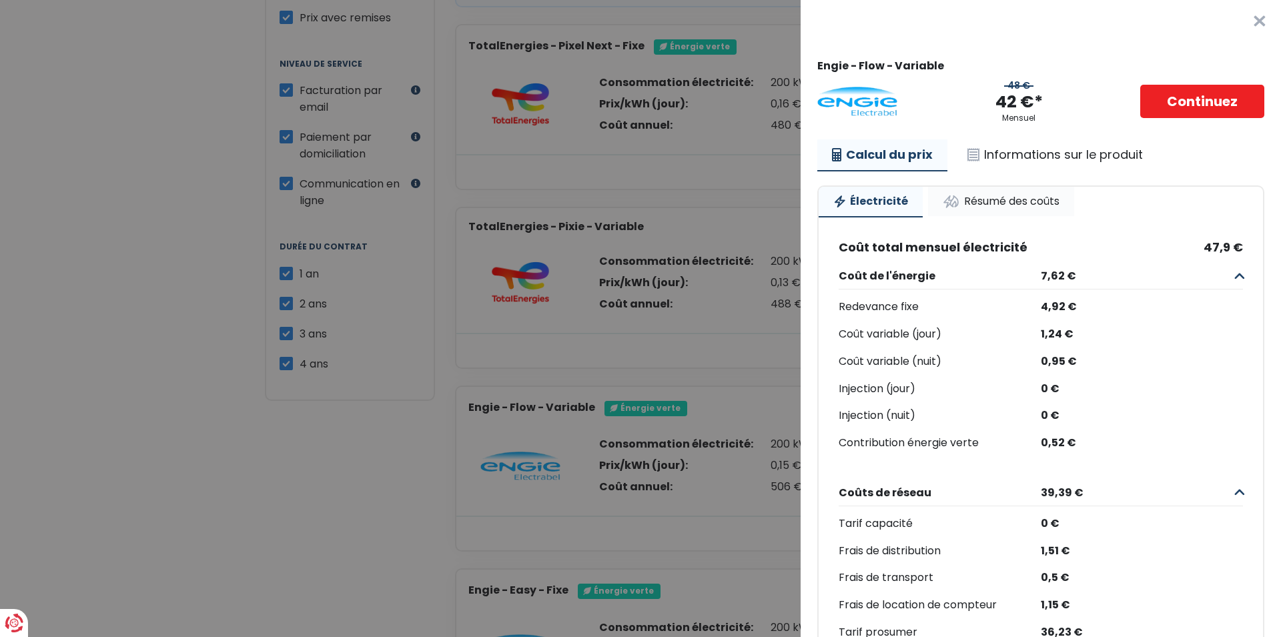
click at [992, 205] on link "Résumé des coûts" at bounding box center [1001, 201] width 146 height 29
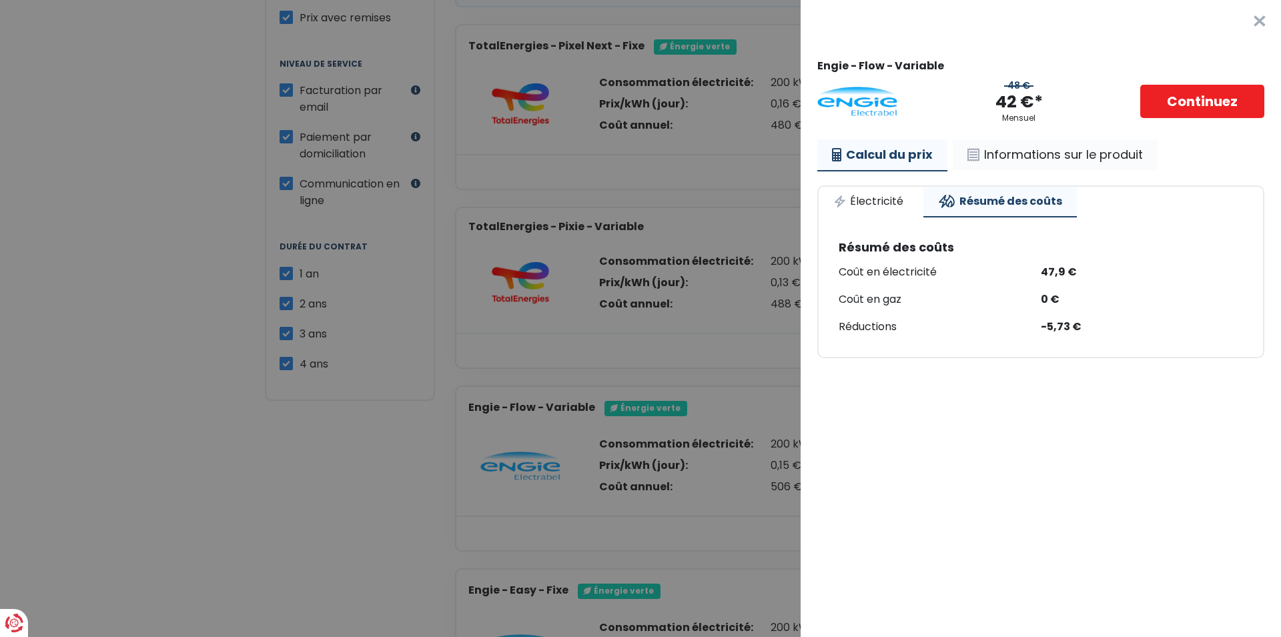
click at [1015, 150] on link "Informations sur le produit" at bounding box center [1055, 154] width 205 height 31
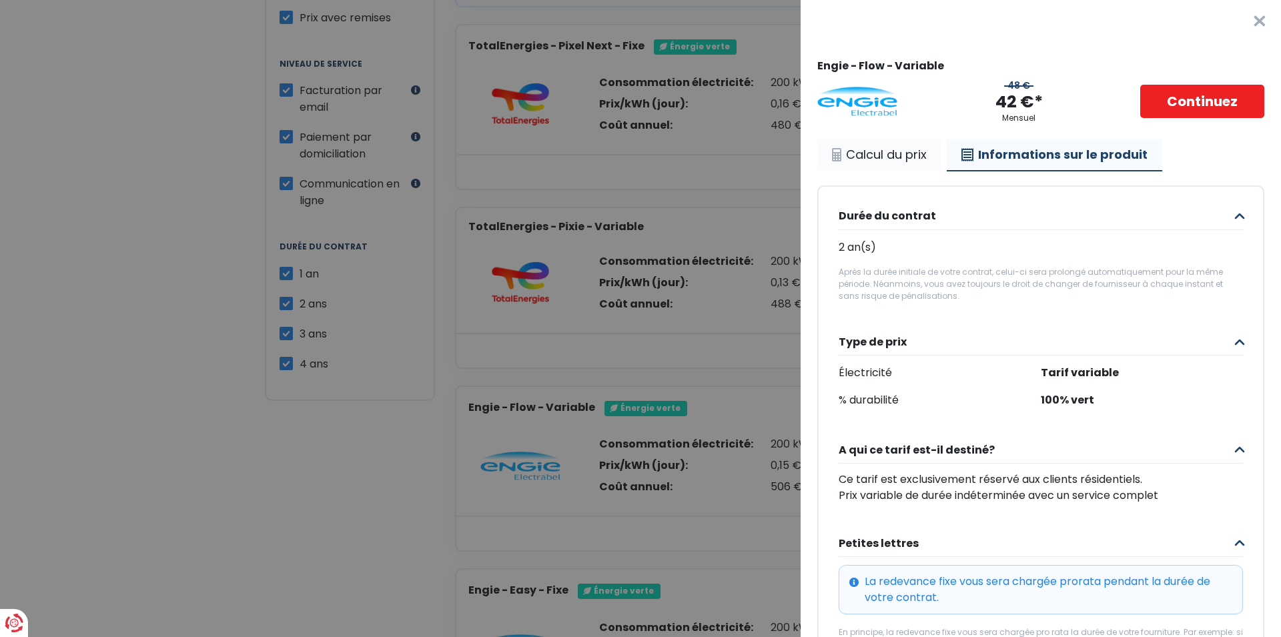
click at [879, 154] on link "Calcul du prix" at bounding box center [880, 154] width 124 height 31
